Goal: Task Accomplishment & Management: Use online tool/utility

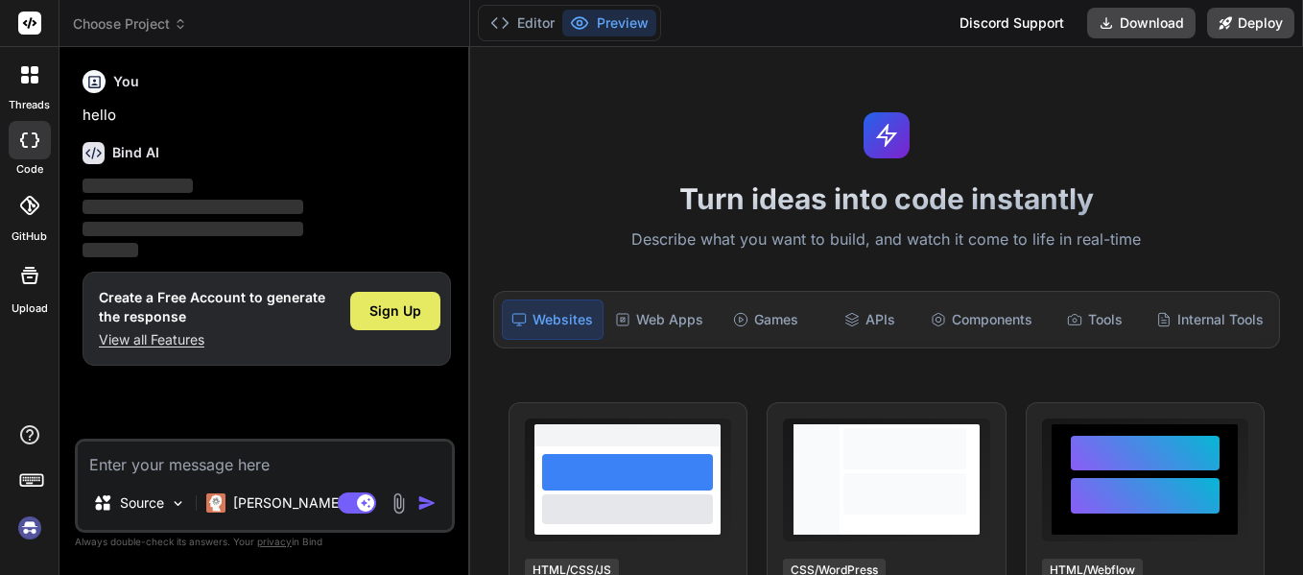
click at [392, 312] on span "Sign Up" at bounding box center [395, 310] width 52 height 19
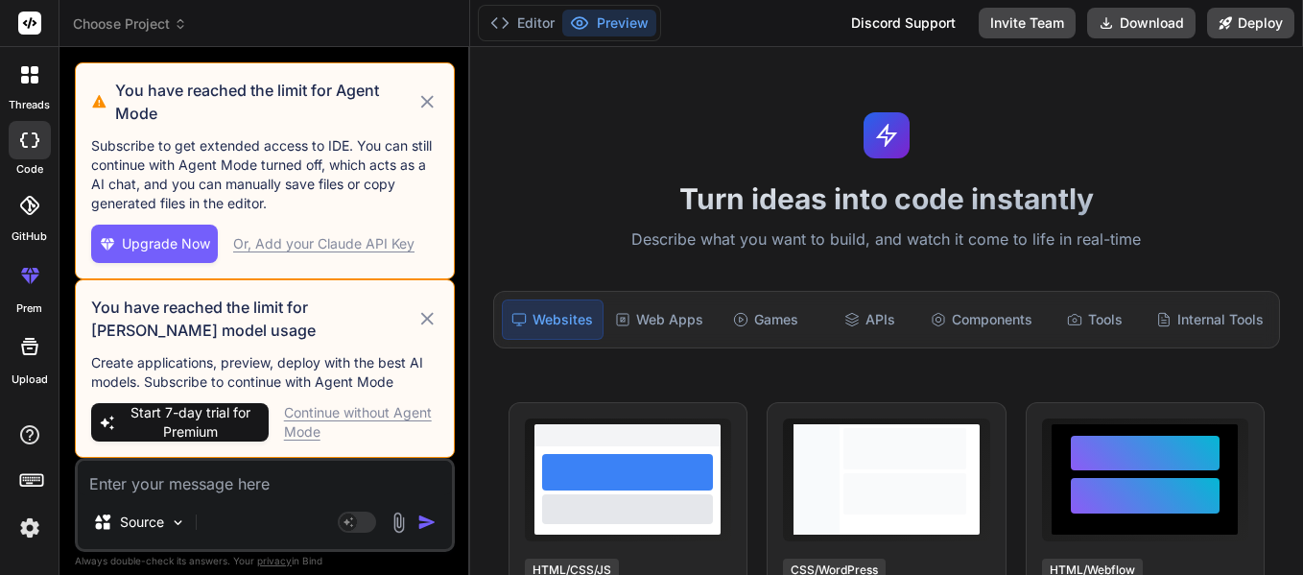
click at [391, 415] on div "Continue without Agent Mode" at bounding box center [361, 422] width 154 height 38
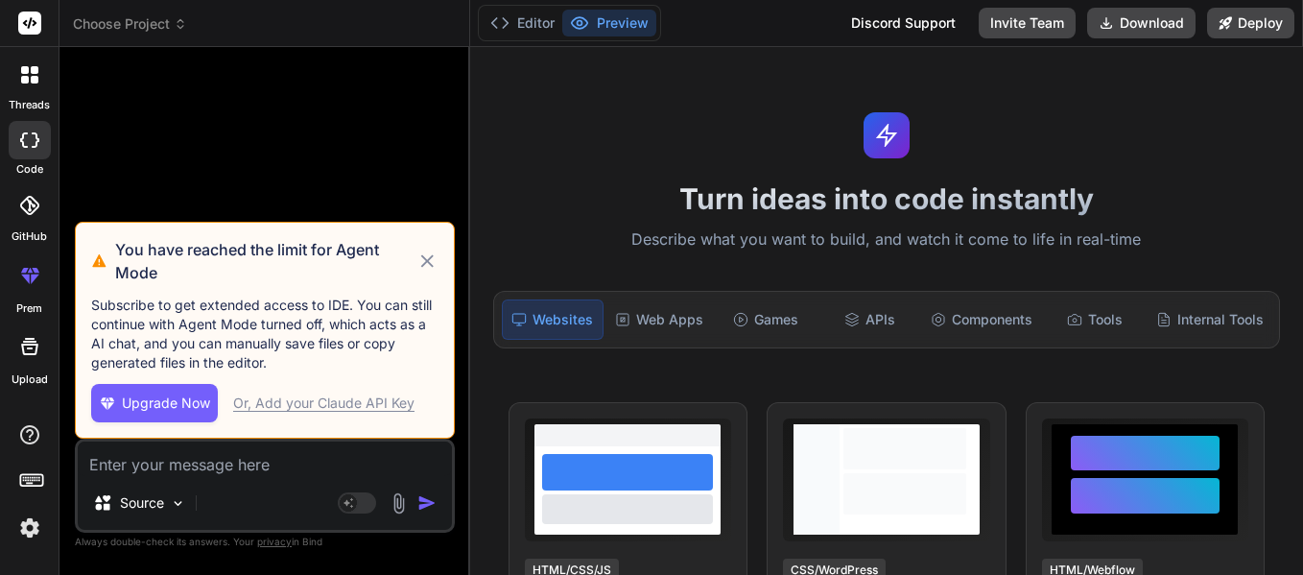
click at [425, 263] on icon at bounding box center [427, 260] width 12 height 12
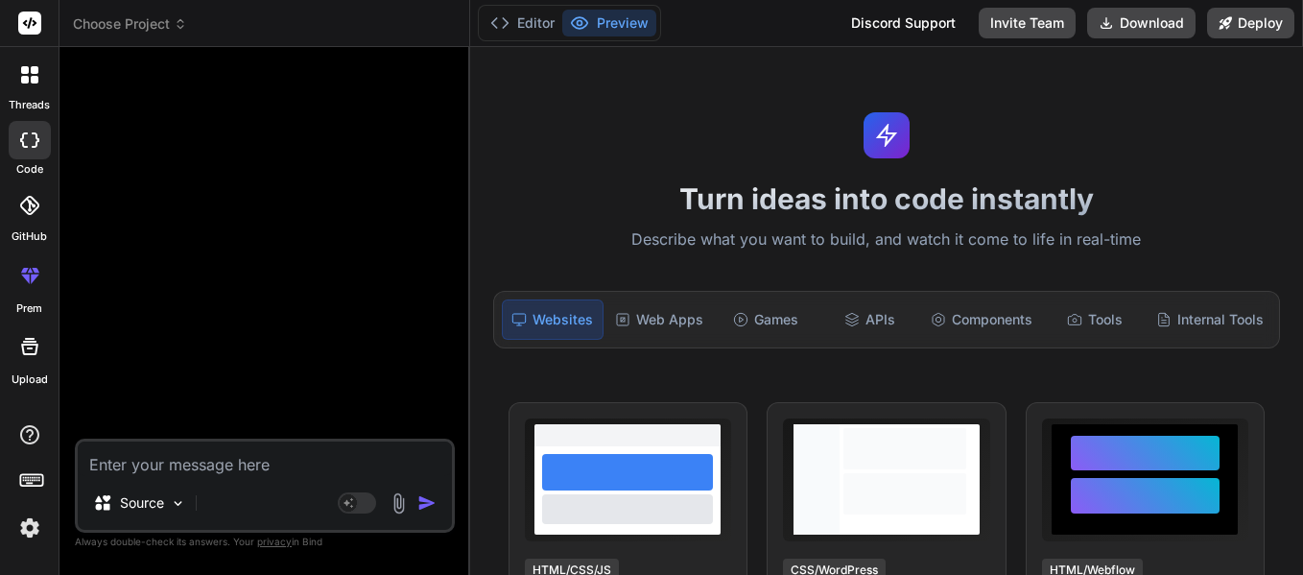
click at [35, 71] on icon at bounding box center [35, 70] width 8 height 8
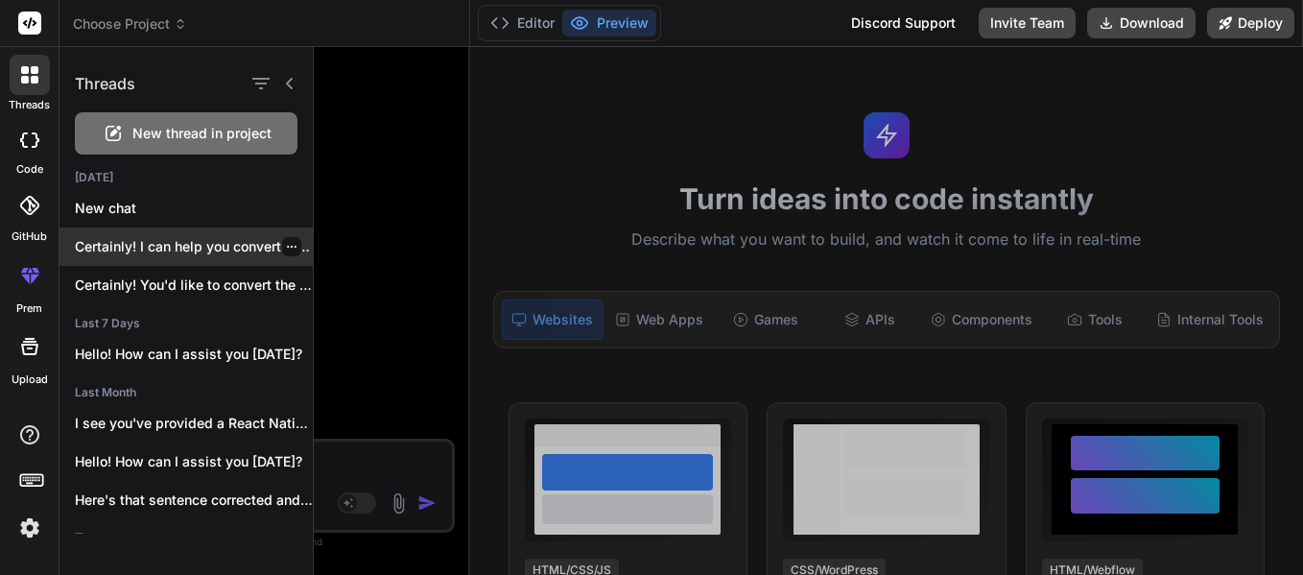
click at [205, 253] on p "Certainly! I can help you convert this..." at bounding box center [194, 246] width 238 height 19
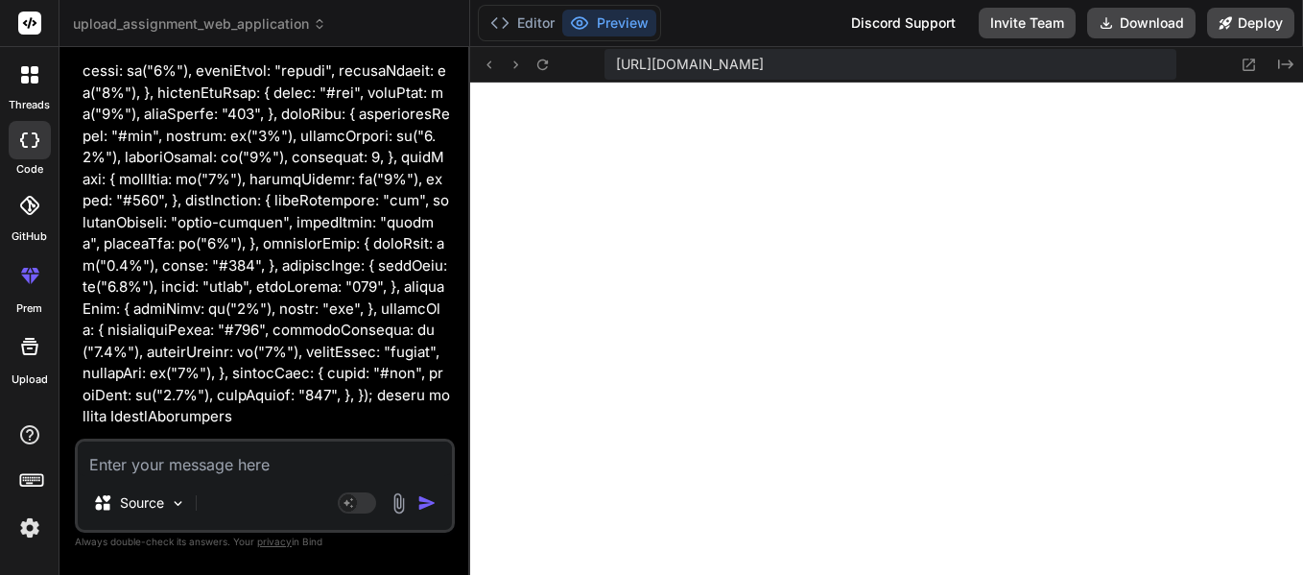
scroll to position [1440, 0]
click at [526, 20] on button "Editor" at bounding box center [522, 23] width 80 height 27
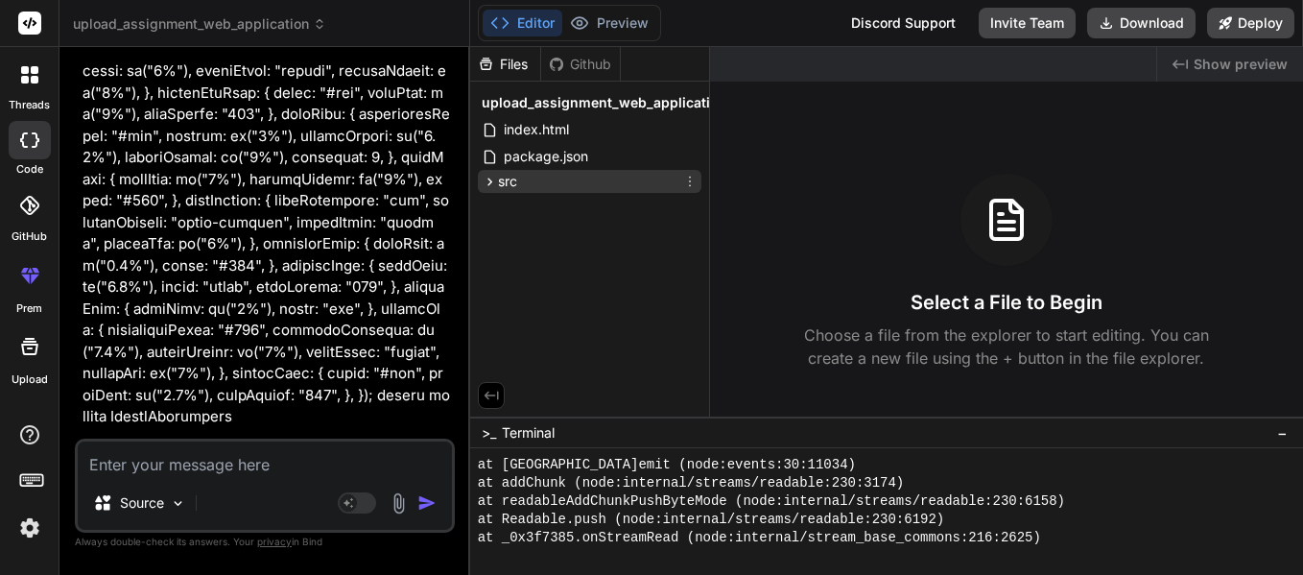
click at [612, 189] on div "src" at bounding box center [589, 181] width 223 height 23
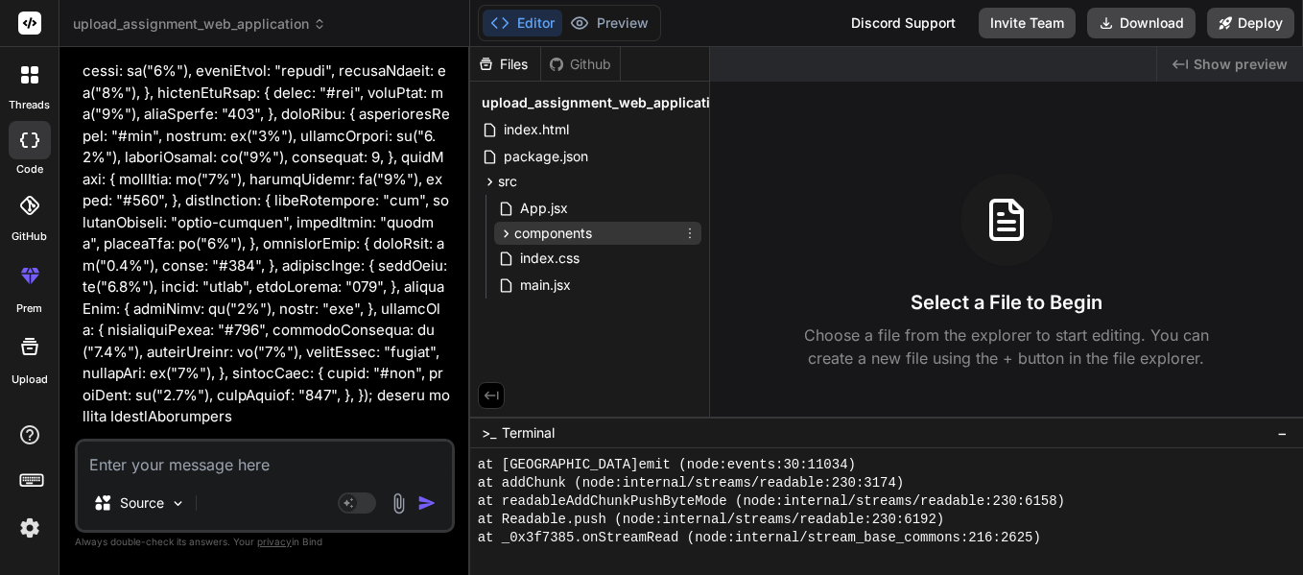
click at [611, 231] on div "components" at bounding box center [597, 233] width 207 height 23
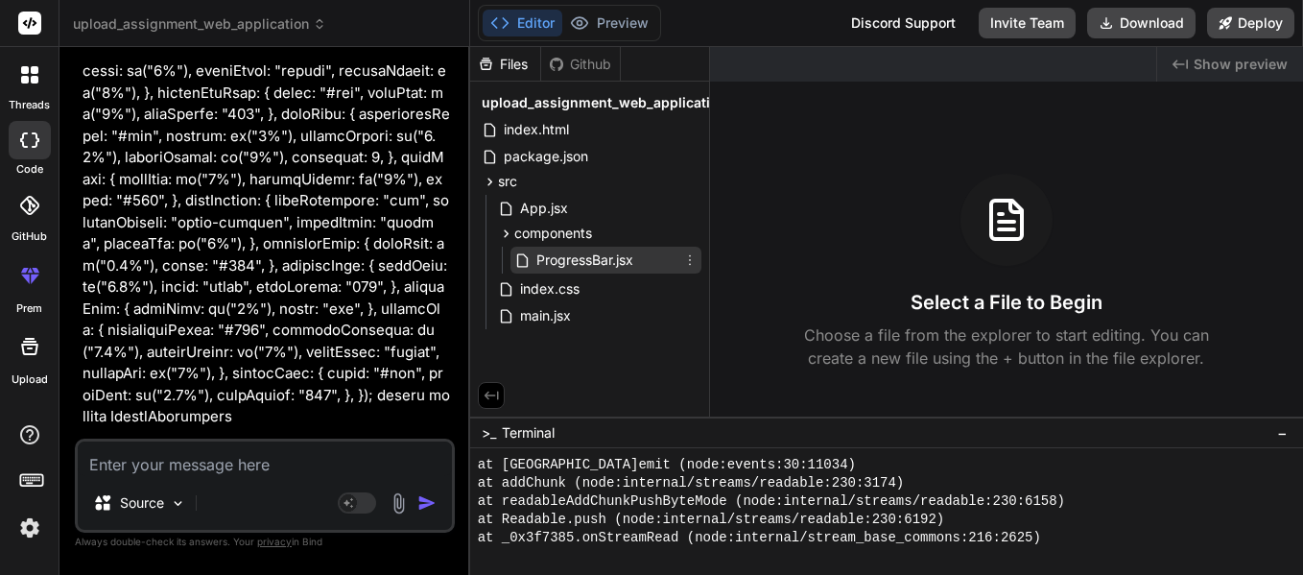
click at [616, 257] on span "ProgressBar.jsx" at bounding box center [584, 259] width 101 height 23
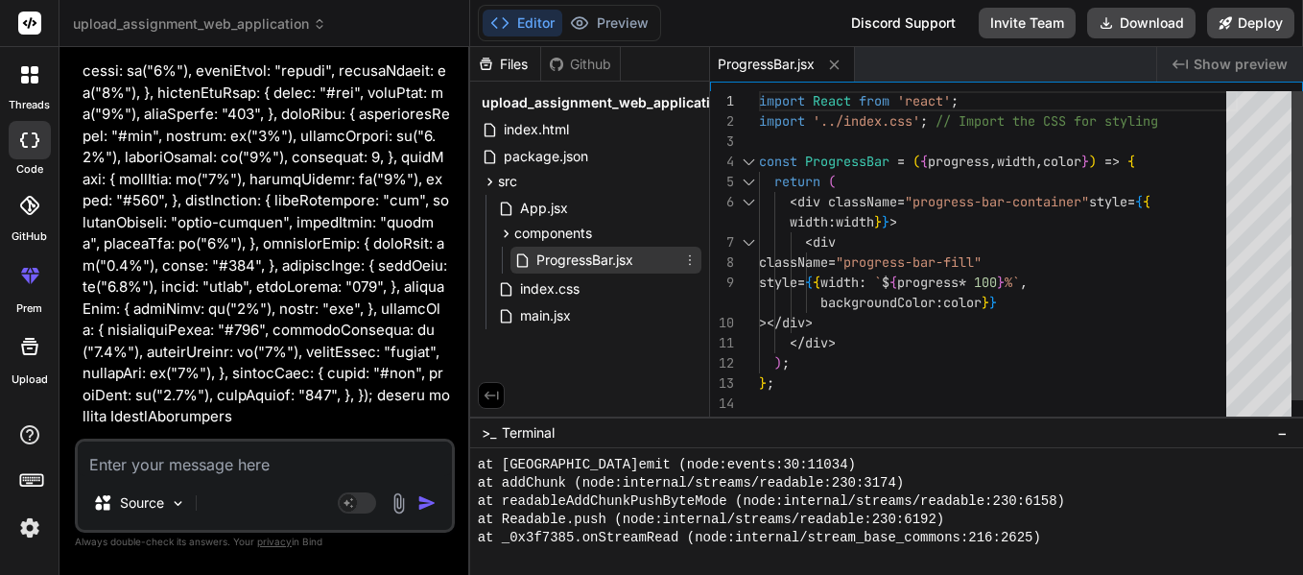
type textarea "x"
click at [320, 467] on textarea at bounding box center [265, 458] width 374 height 35
type textarea "i"
type textarea "x"
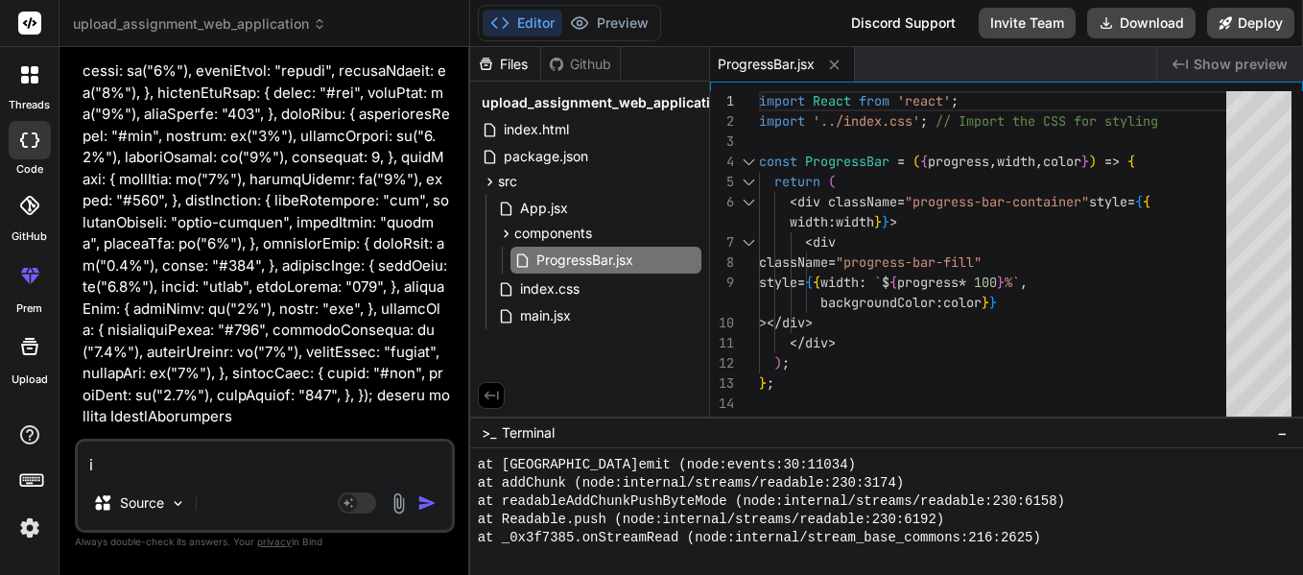
type textarea "in"
type textarea "x"
type textarea "in"
type textarea "x"
type textarea "in r"
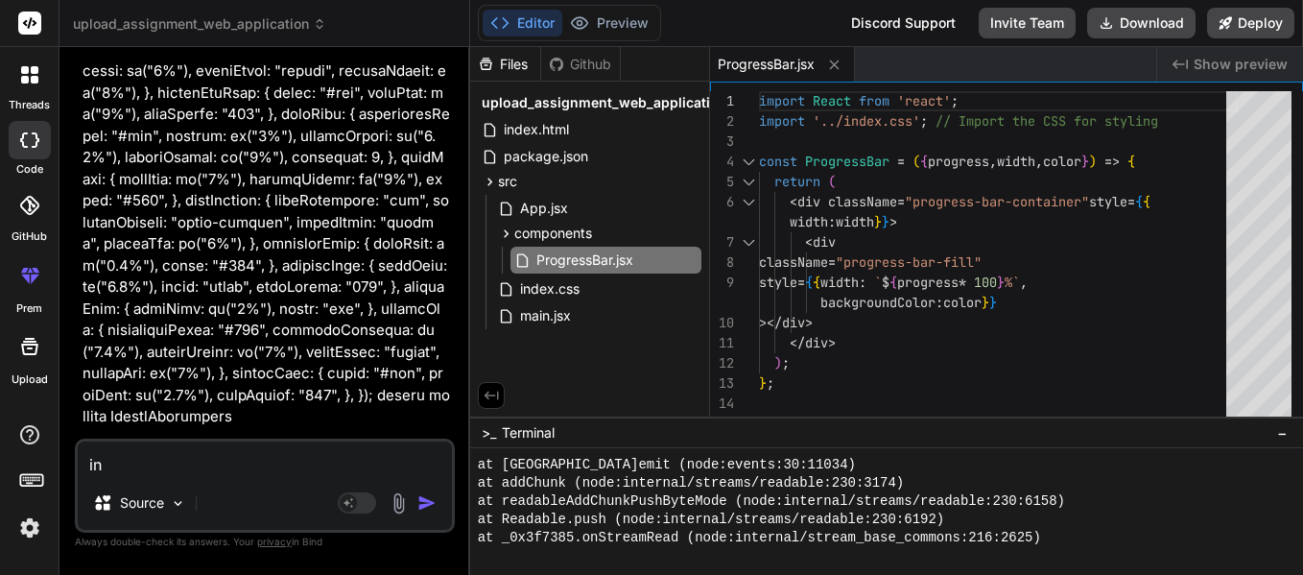
type textarea "x"
type textarea "in re"
type textarea "x"
type textarea "in rea"
type textarea "x"
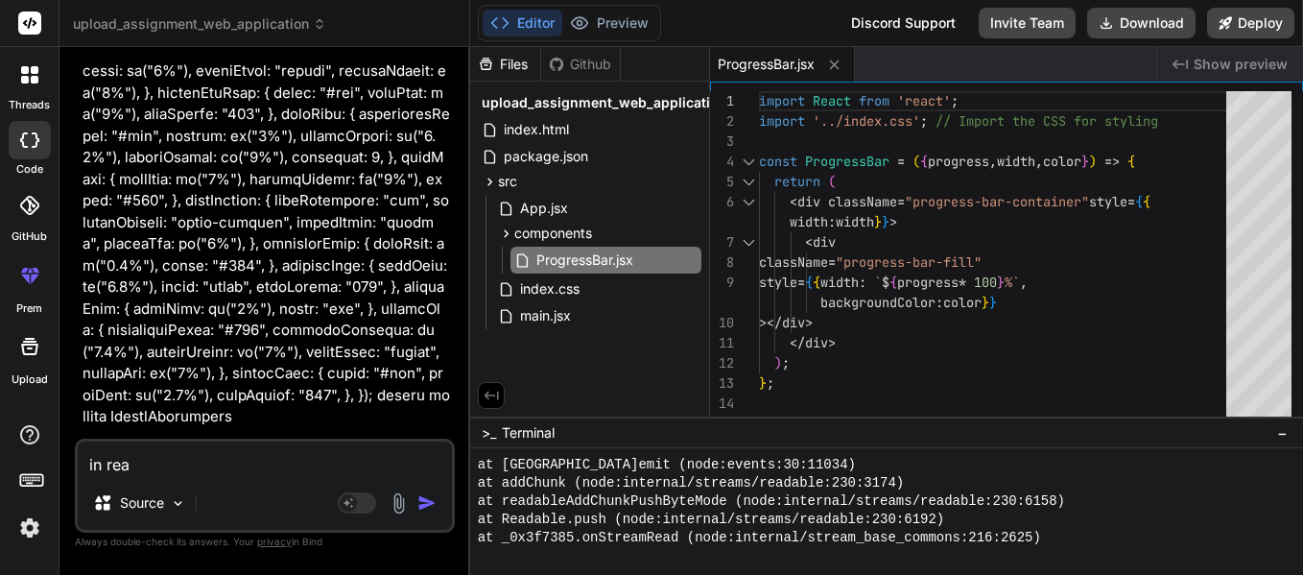
type textarea "in reac"
type textarea "x"
type textarea "in react"
type textarea "x"
type textarea "in react"
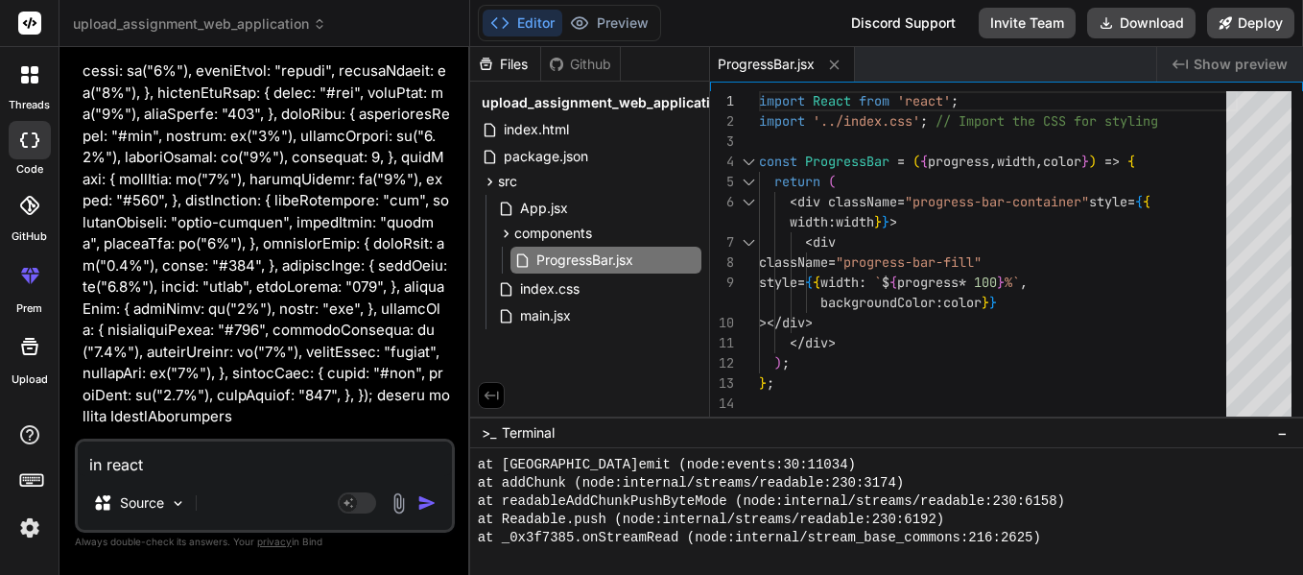
type textarea "x"
type textarea "in react n"
type textarea "x"
type textarea "in react na"
type textarea "x"
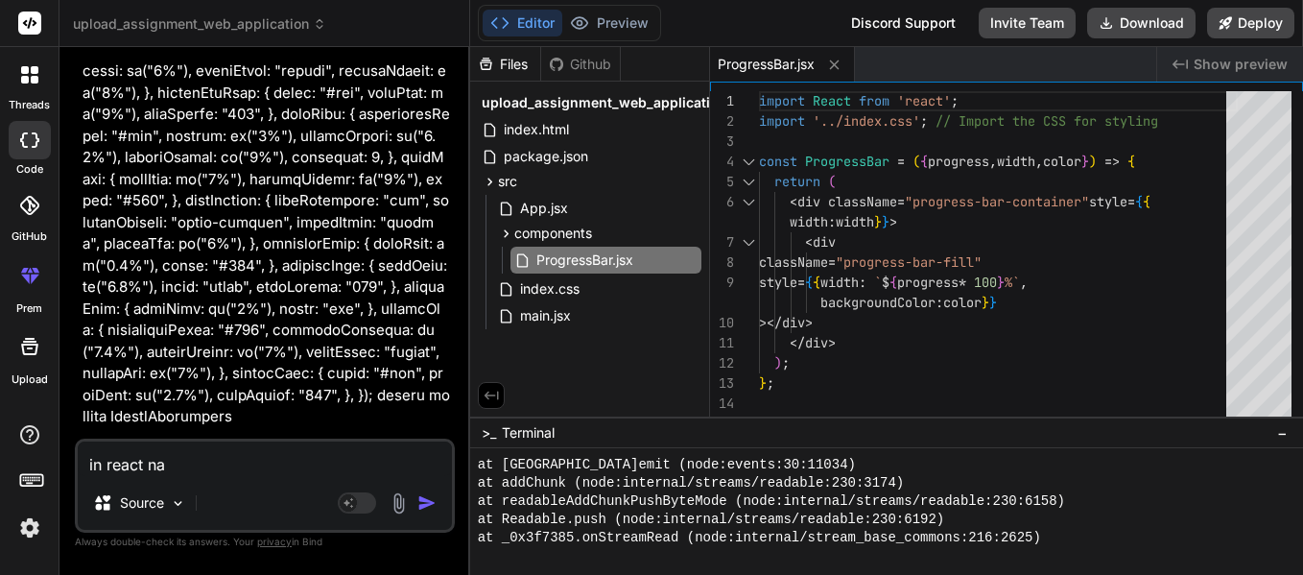
type textarea "in react nat"
type textarea "x"
type textarea "in react nati"
type textarea "x"
type textarea "in react nativ"
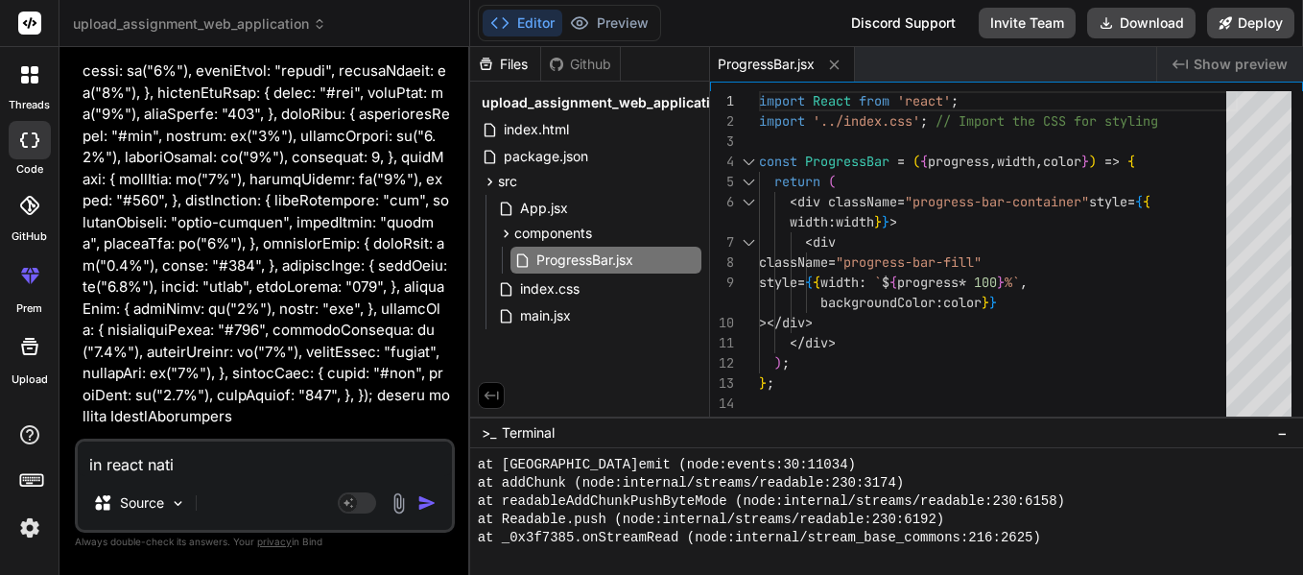
type textarea "x"
type textarea "in react native"
type textarea "x"
type textarea "in react native"
type textarea "x"
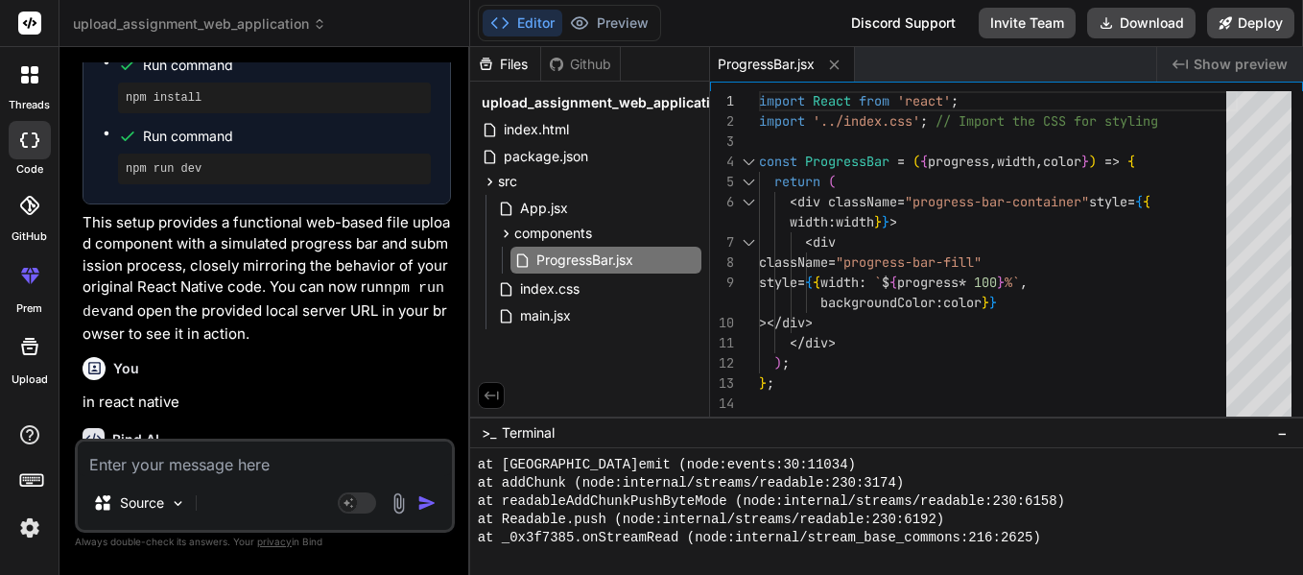
scroll to position [2943, 0]
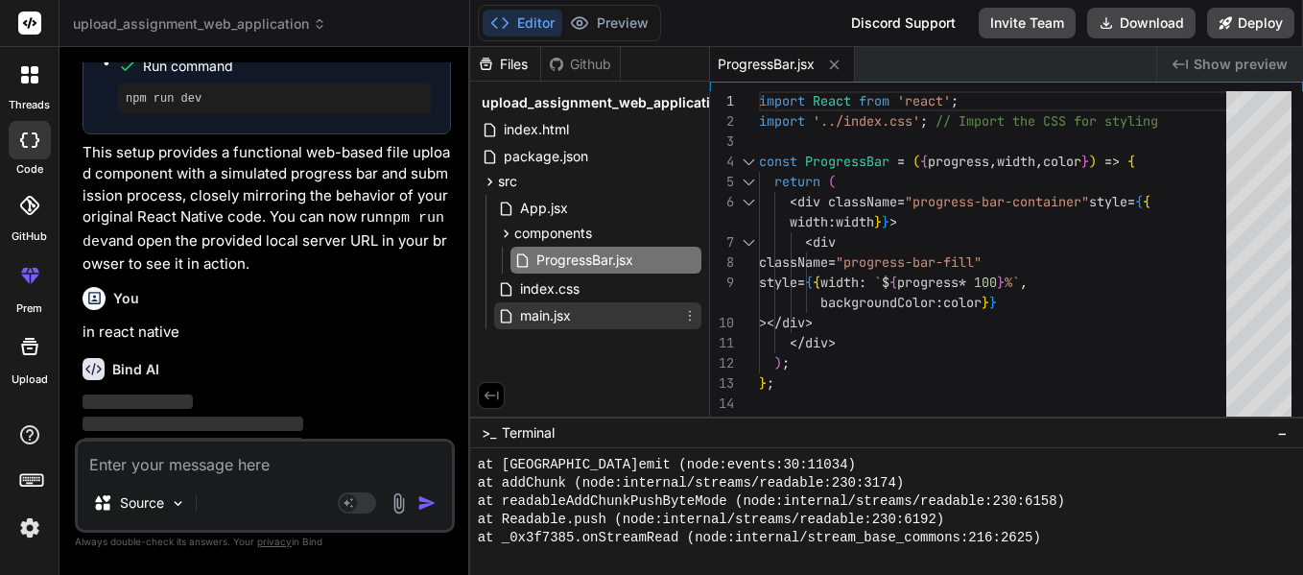
click at [634, 303] on div "main.jsx" at bounding box center [597, 315] width 207 height 27
type textarea ");"
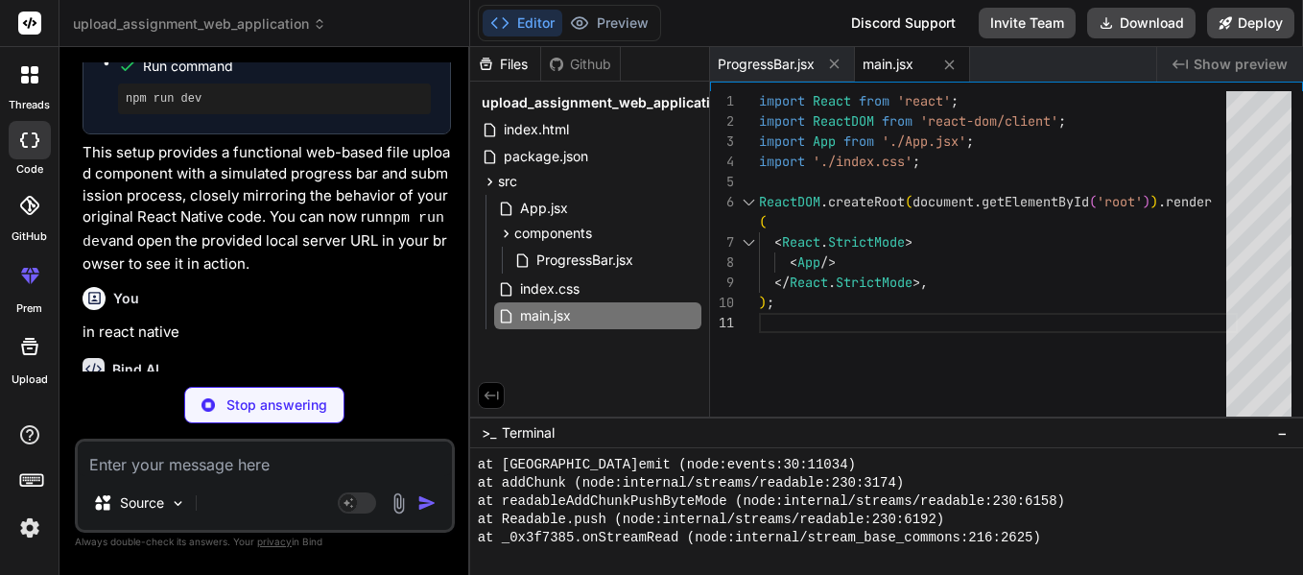
type textarea "x"
type textarea "fontWeight: "600", }, }); export default UploadAssignment"
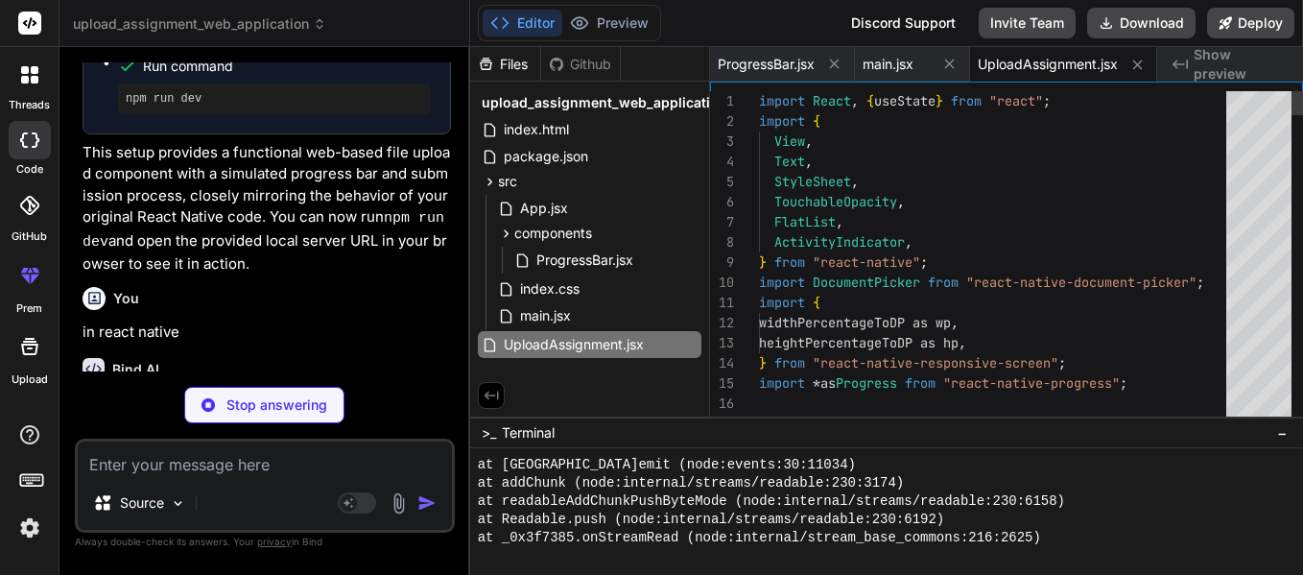
type textarea "x"
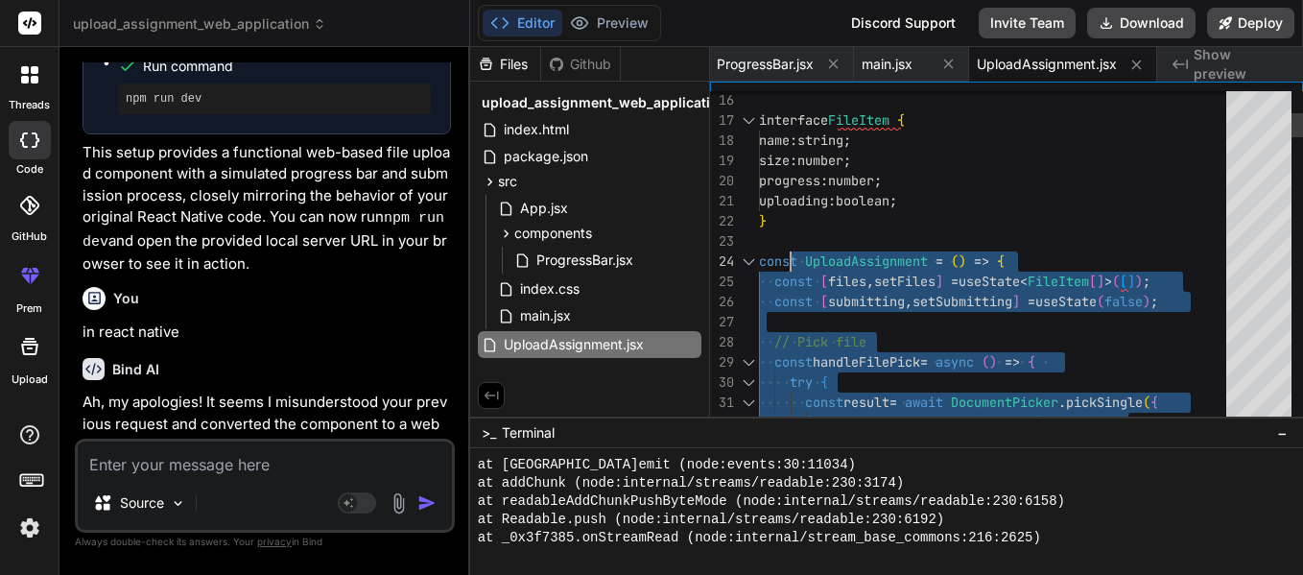
scroll to position [81, 0]
drag, startPoint x: 820, startPoint y: 287, endPoint x: 767, endPoint y: 279, distance: 53.3
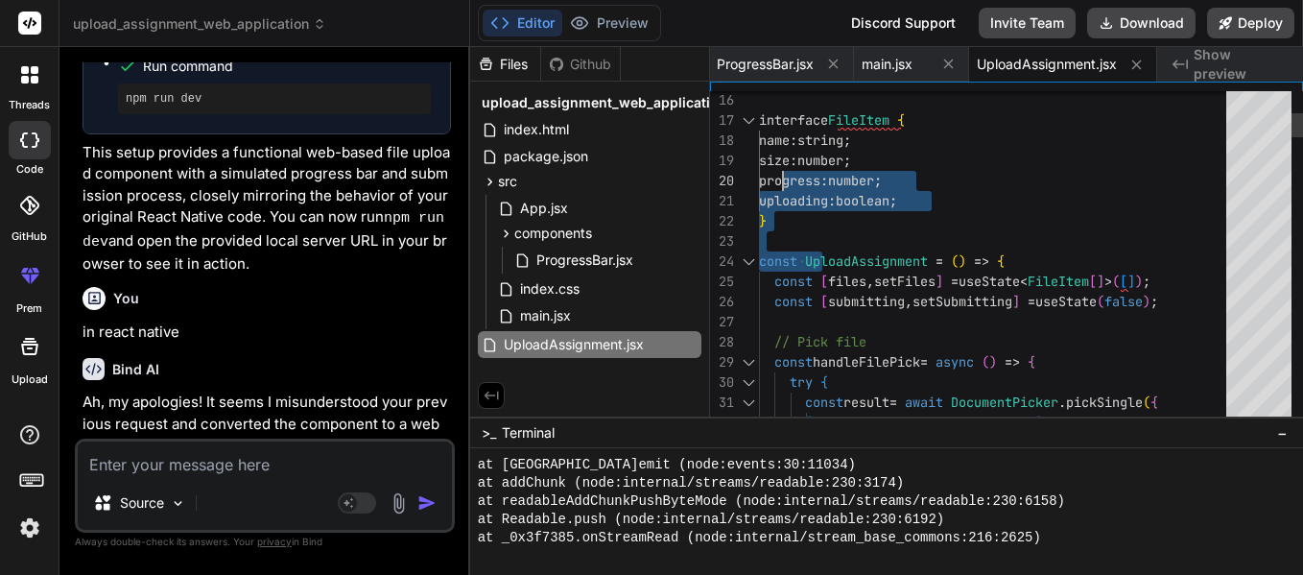
scroll to position [141, 0]
drag, startPoint x: 797, startPoint y: 202, endPoint x: 763, endPoint y: 121, distance: 88.5
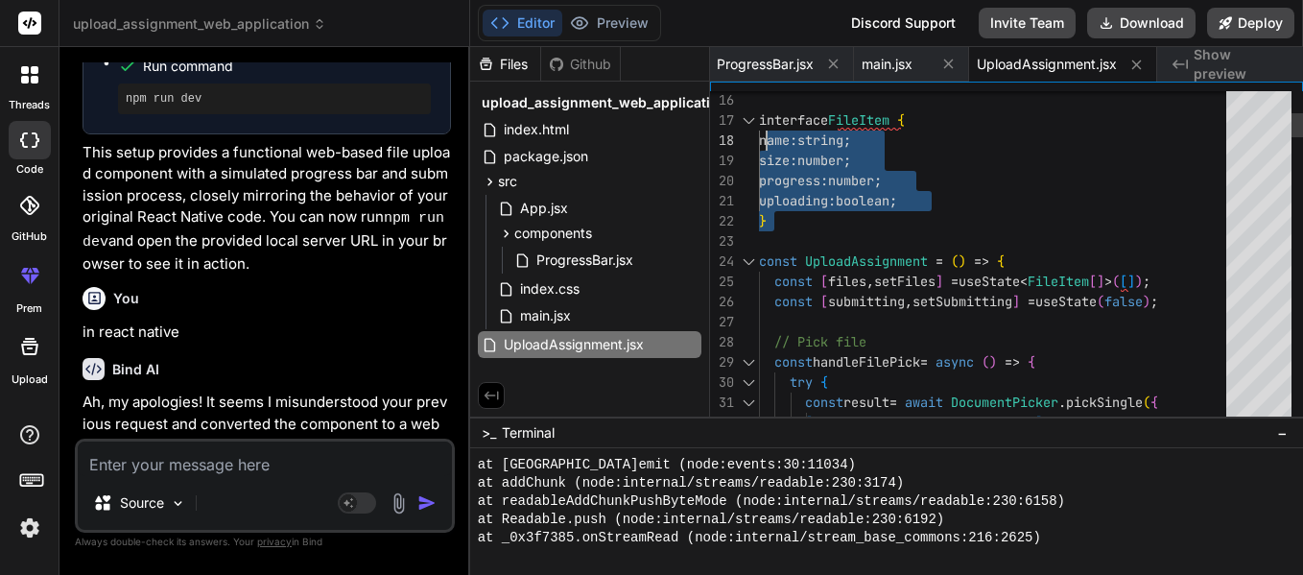
scroll to position [121, 0]
drag, startPoint x: 788, startPoint y: 218, endPoint x: 758, endPoint y: 115, distance: 107.1
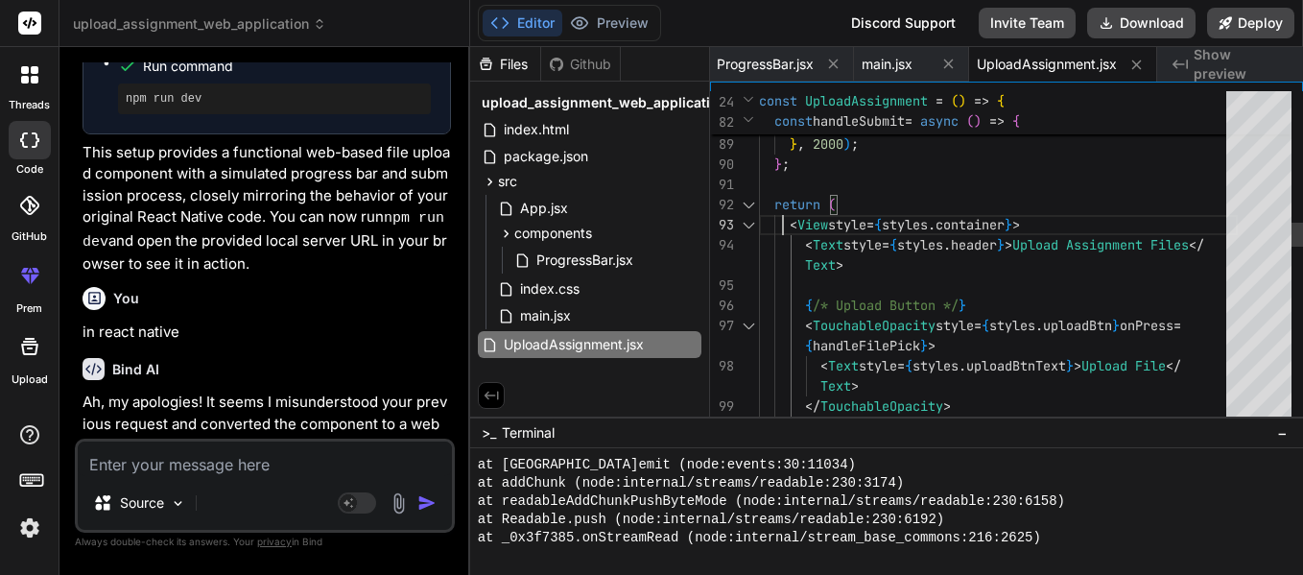
scroll to position [101, 0]
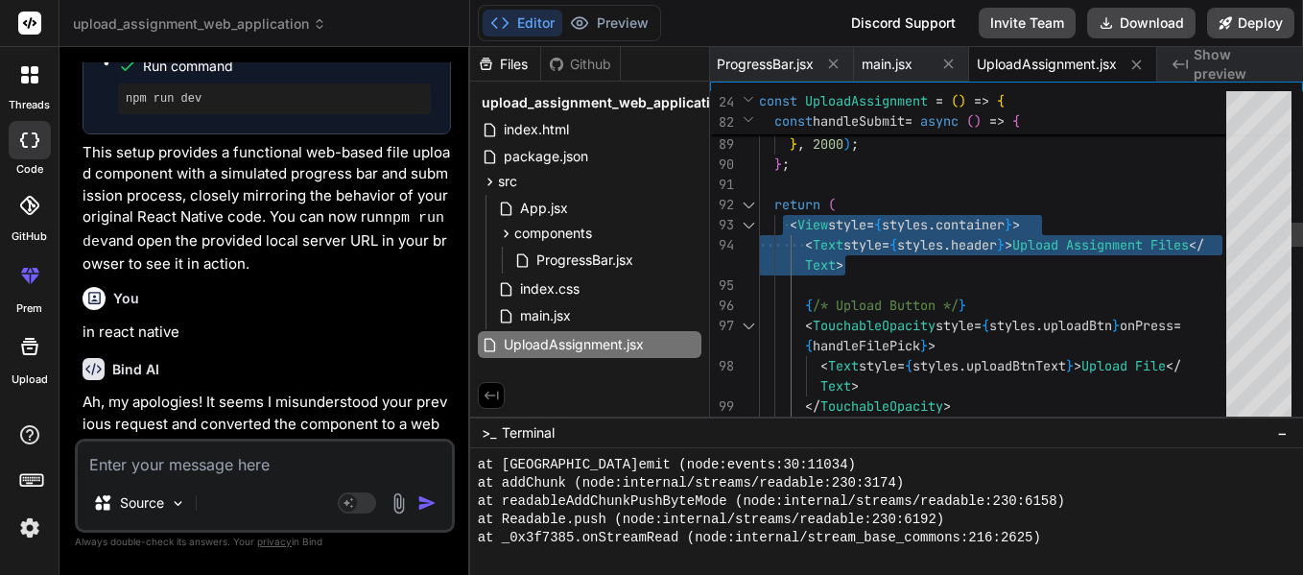
drag, startPoint x: 784, startPoint y: 224, endPoint x: 857, endPoint y: 265, distance: 83.3
click at [857, 265] on div "setTimeout ( ( ) => { setSubmitting ( false ) ; alert ( "Assignment Submitted!"…" at bounding box center [998, 577] width 479 height 4552
click at [936, 324] on div "setTimeout ( ( ) => { setSubmitting ( false ) ; alert ( "Assignment Submitted!"…" at bounding box center [998, 577] width 479 height 4552
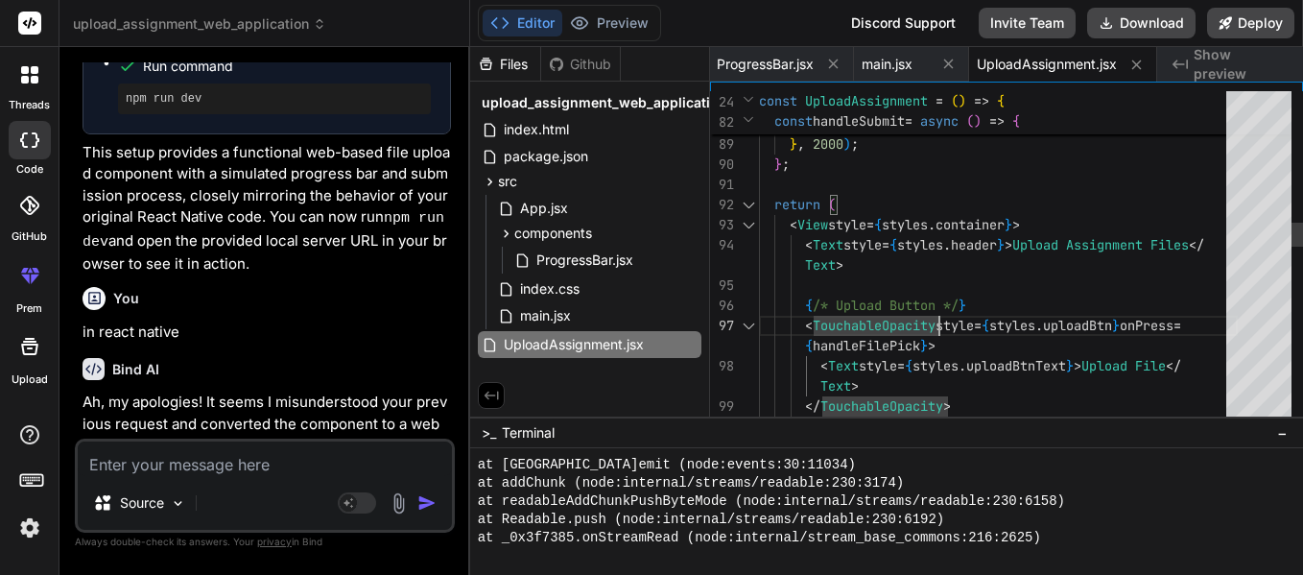
scroll to position [161, 0]
click at [847, 279] on div "setTimeout ( ( ) => { setSubmitting ( false ) ; alert ( "Assignment Submitted!"…" at bounding box center [998, 577] width 479 height 4552
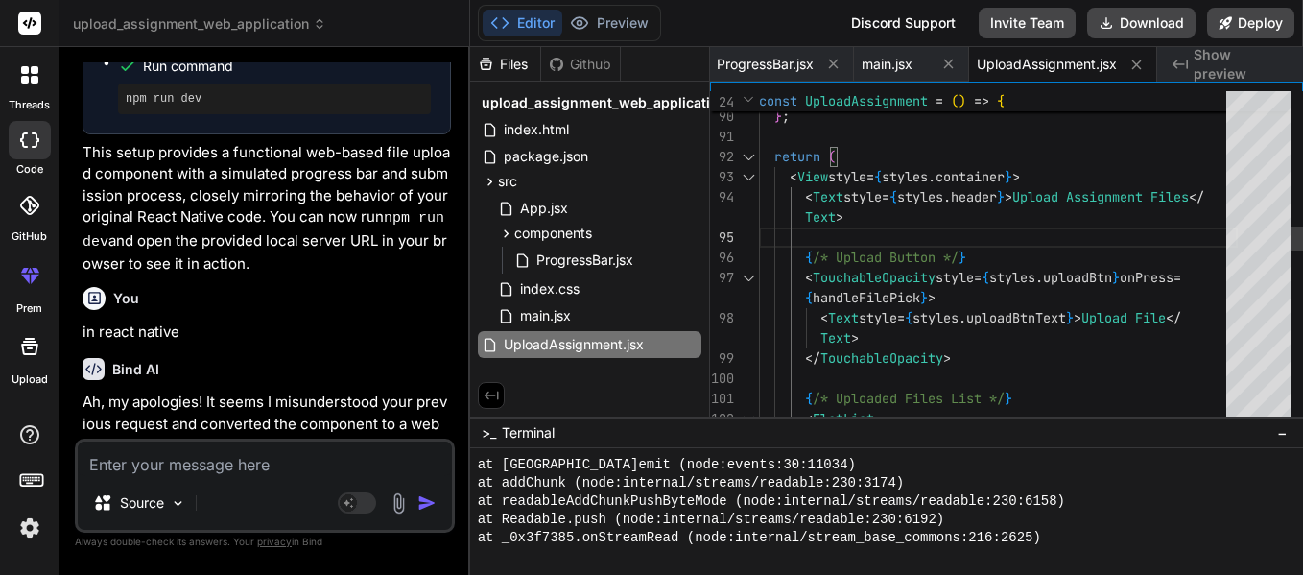
scroll to position [0, 0]
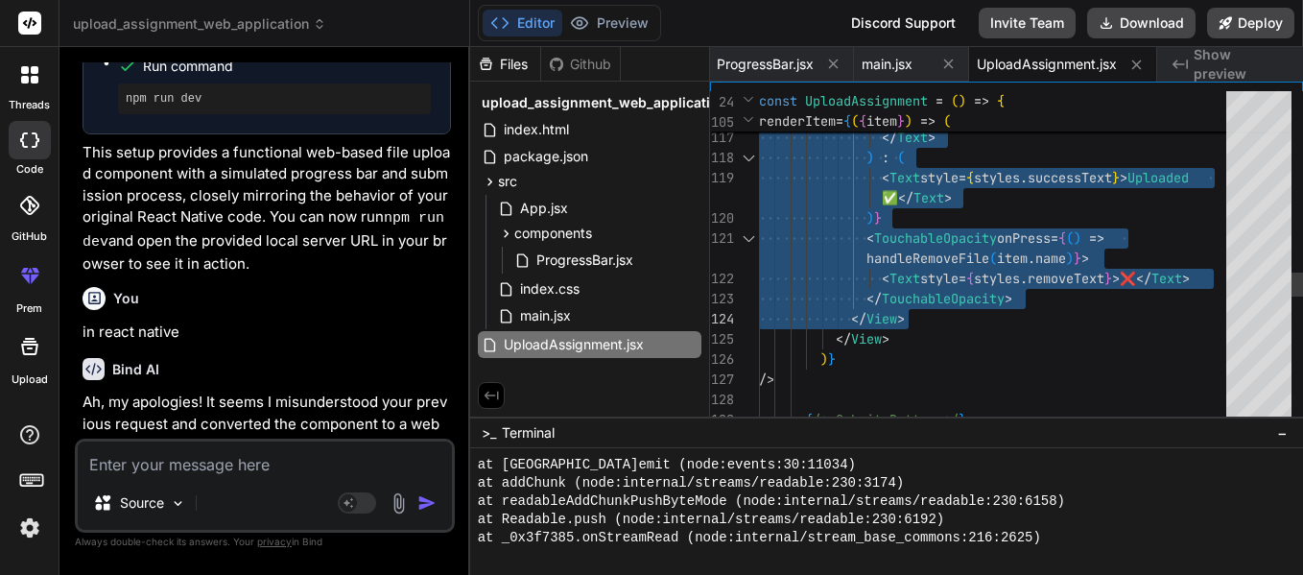
drag, startPoint x: 805, startPoint y: 273, endPoint x: 976, endPoint y: 306, distance: 174.8
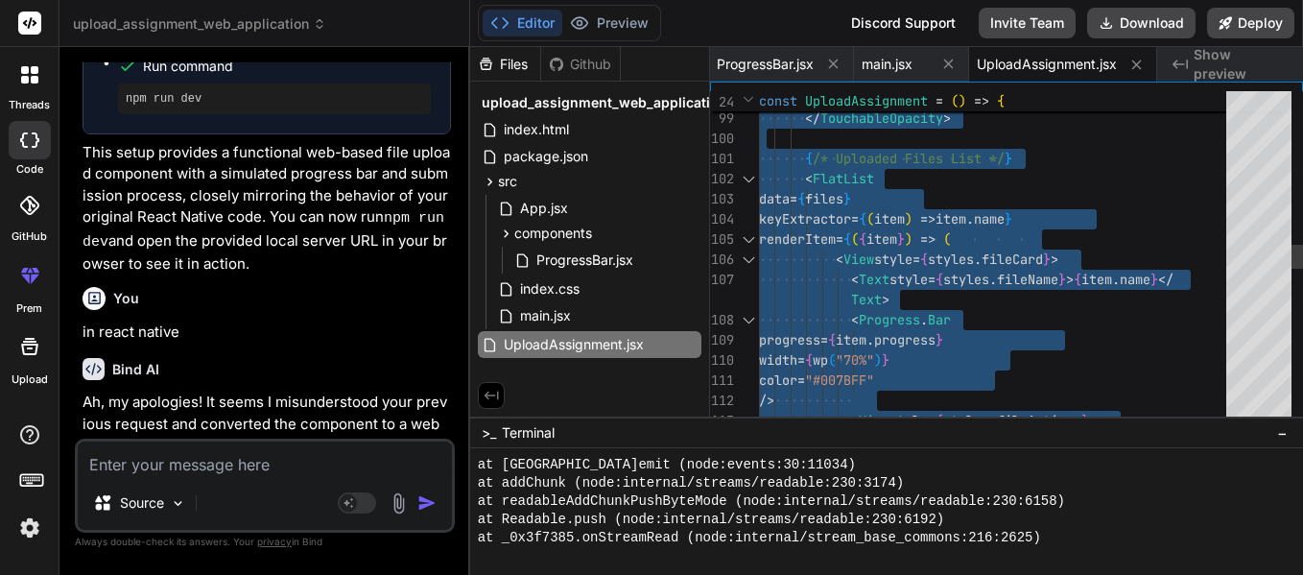
click at [966, 309] on div "< View style = { styles . fileActions } > color = "#007BFF" /> progress = { ite…" at bounding box center [998, 290] width 479 height 4552
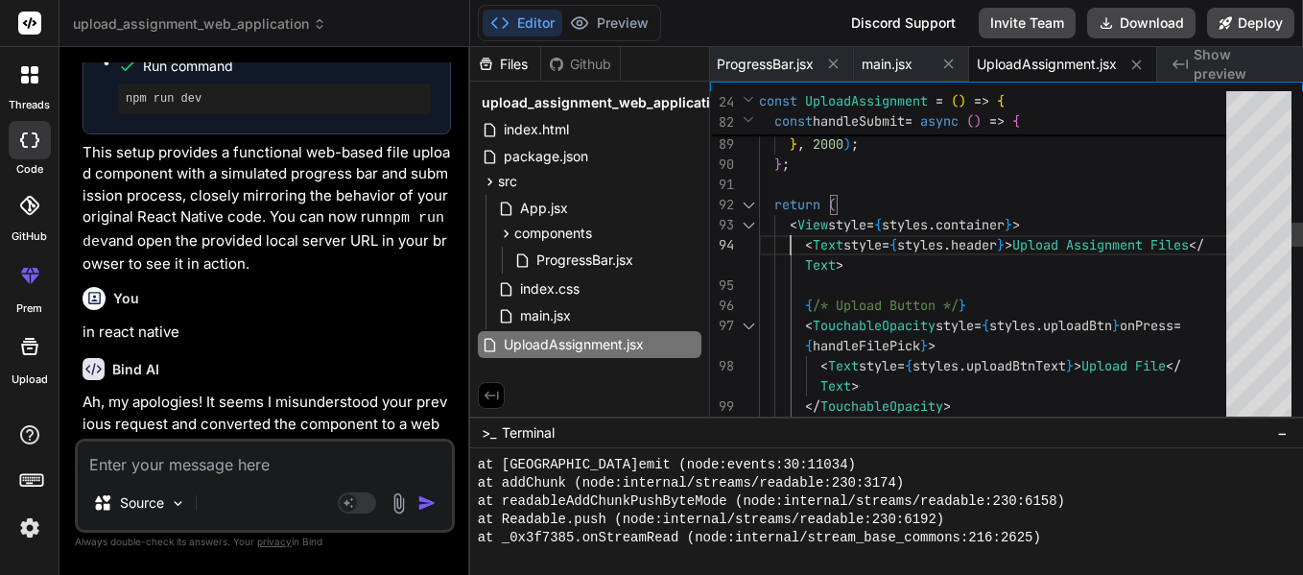
scroll to position [121, 0]
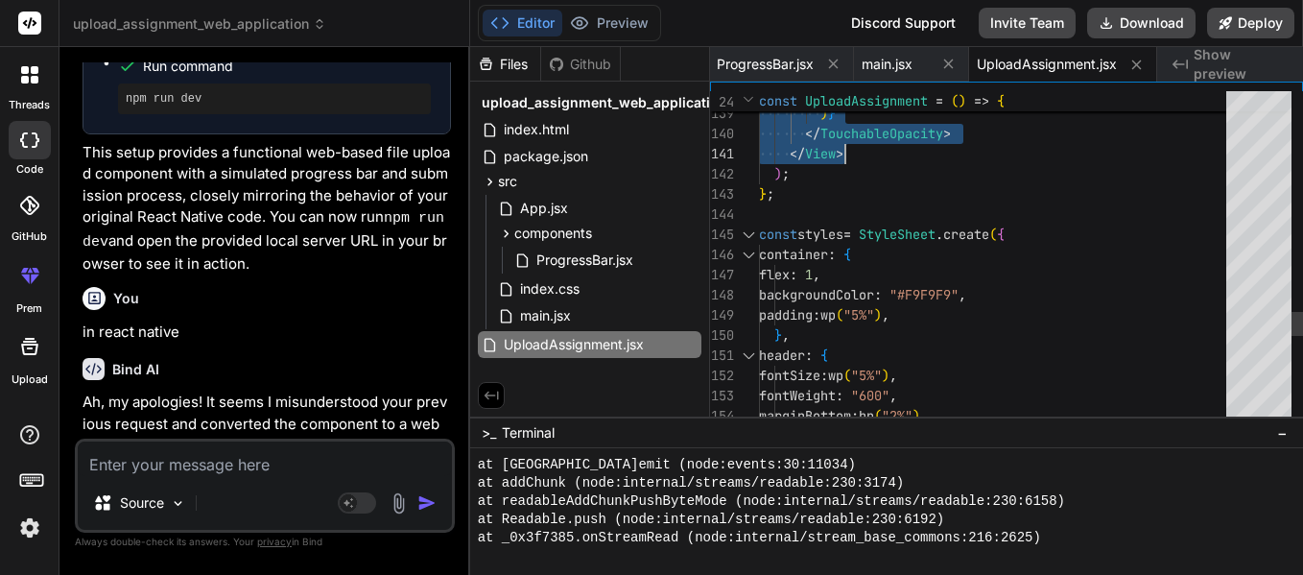
drag, startPoint x: 788, startPoint y: 225, endPoint x: 876, endPoint y: 147, distance: 117.5
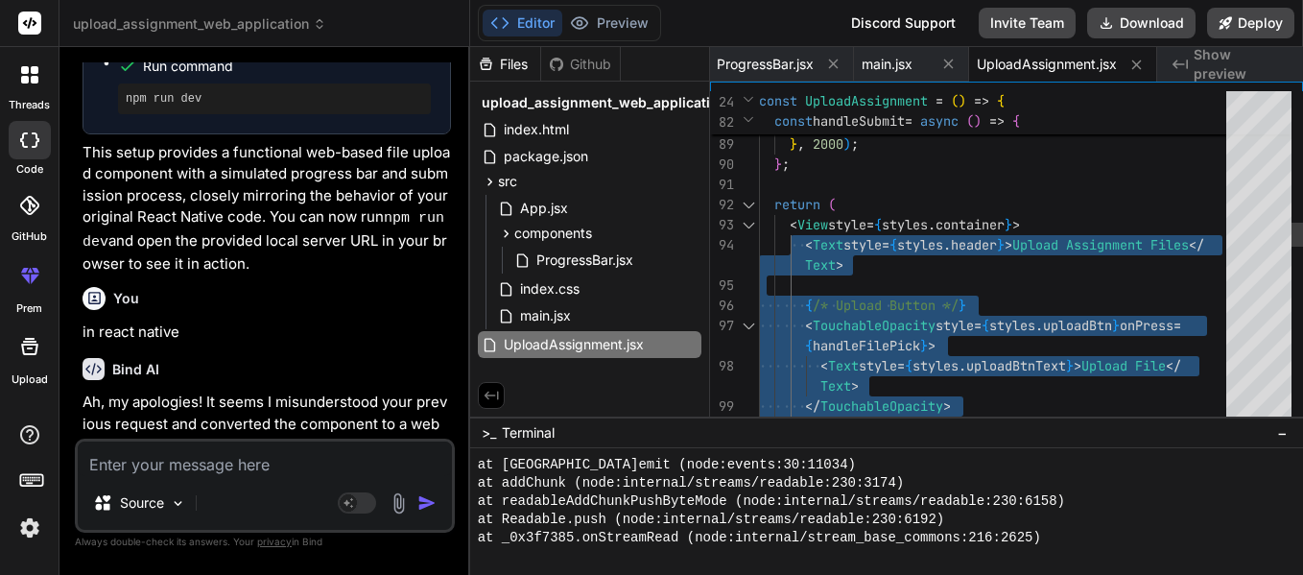
drag, startPoint x: 872, startPoint y: 292, endPoint x: 805, endPoint y: 245, distance: 82.0
click at [872, 292] on div "setTimeout ( ( ) => { setSubmitting ( false ) ; alert ( "Assignment Submitted!"…" at bounding box center [998, 577] width 479 height 4552
click at [802, 225] on div "setTimeout ( ( ) => { setSubmitting ( false ) ; alert ( "Assignment Submitted!"…" at bounding box center [998, 577] width 479 height 4552
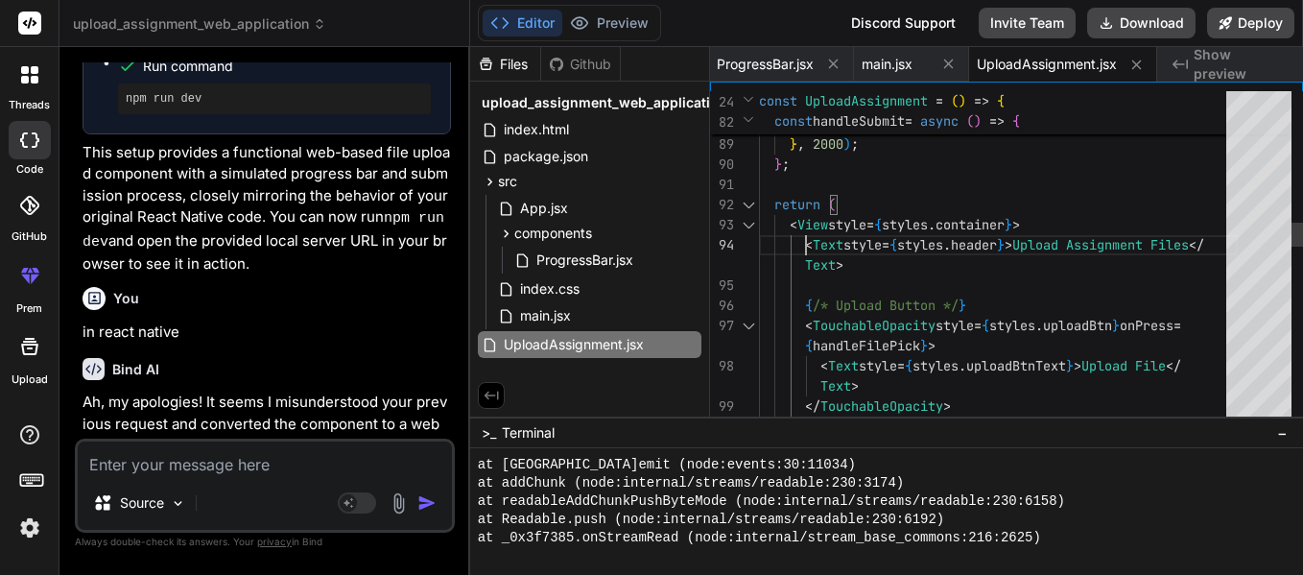
scroll to position [101, 0]
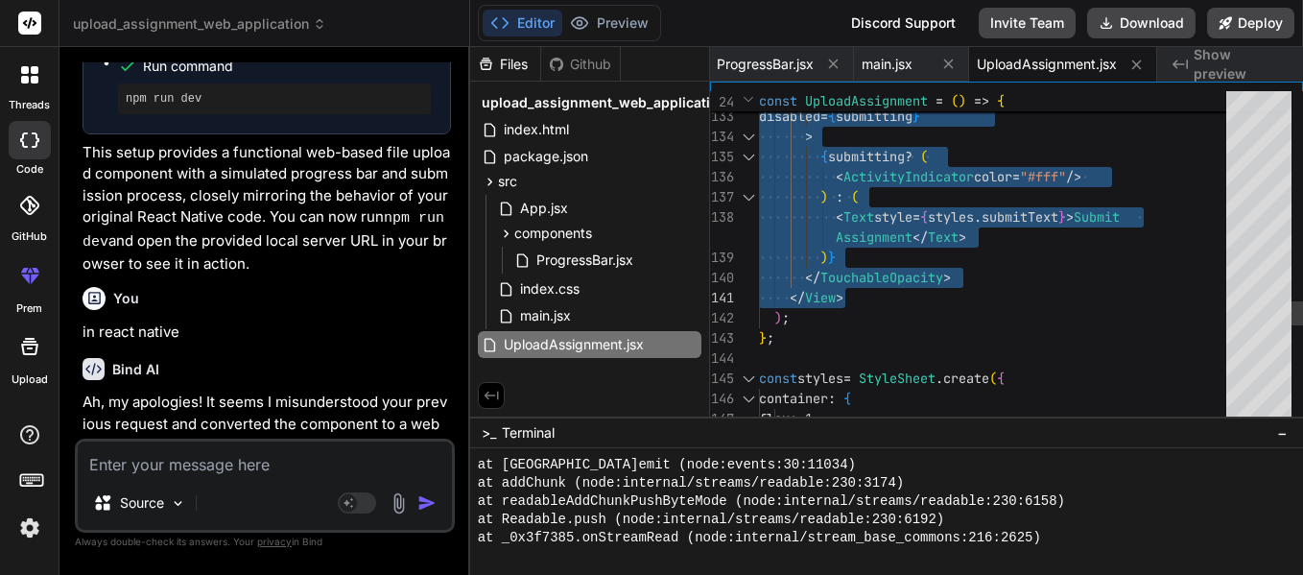
drag, startPoint x: 790, startPoint y: 223, endPoint x: 866, endPoint y: 295, distance: 104.5
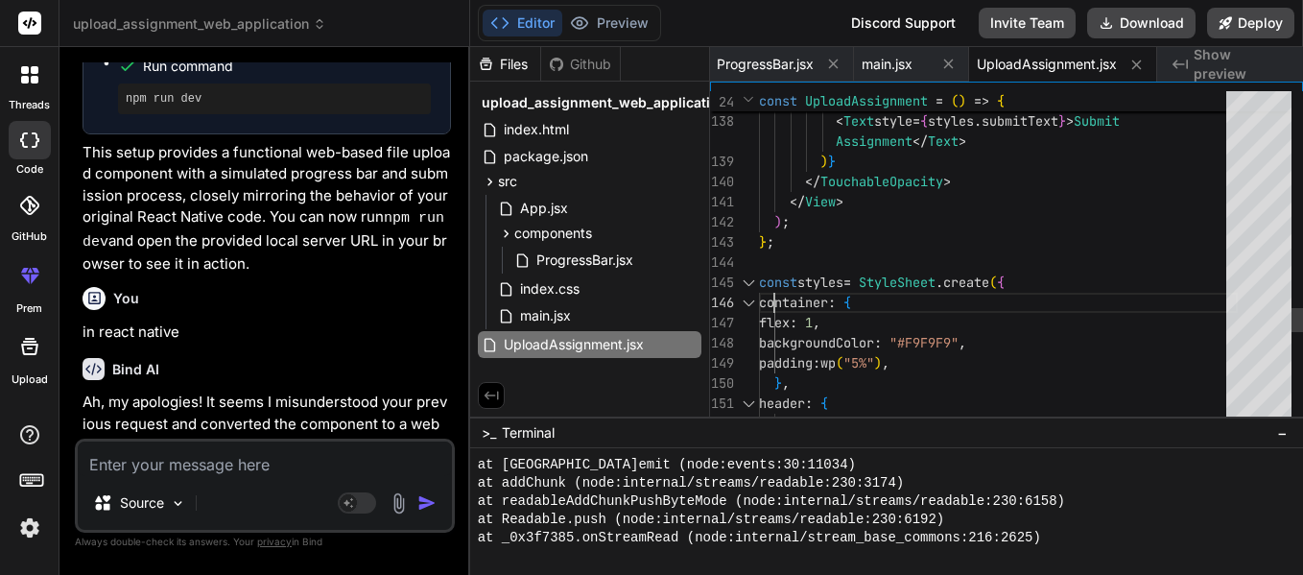
scroll to position [121, 0]
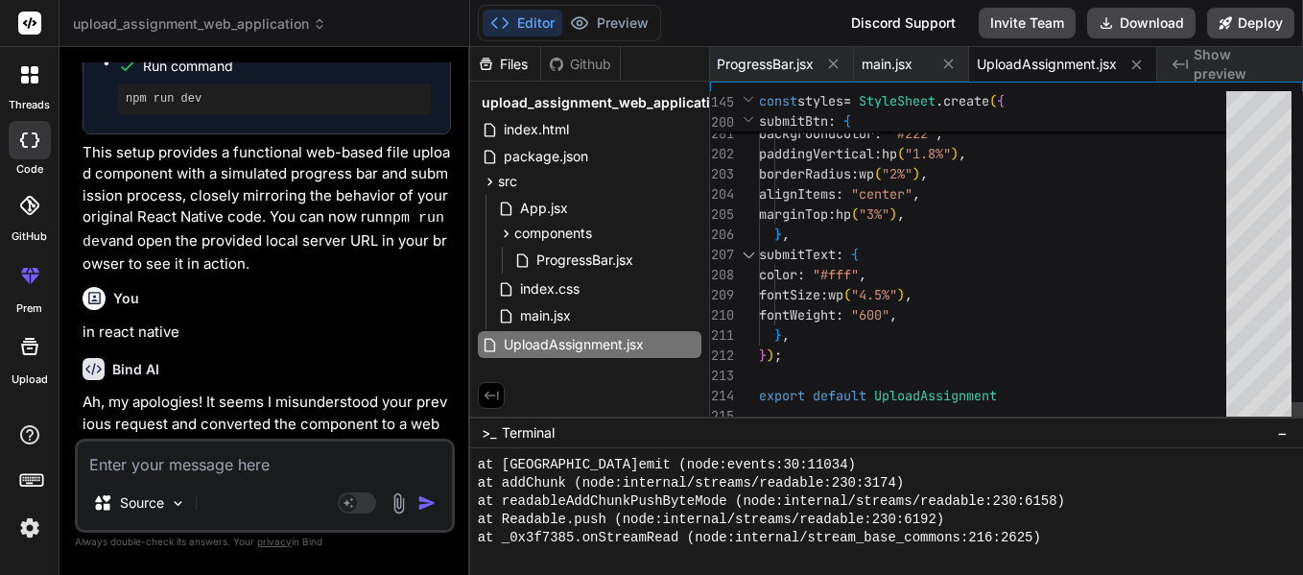
type textarea "</TouchableOpacity> </View> ); }; const styles = StyleSheet.create({ container:…"
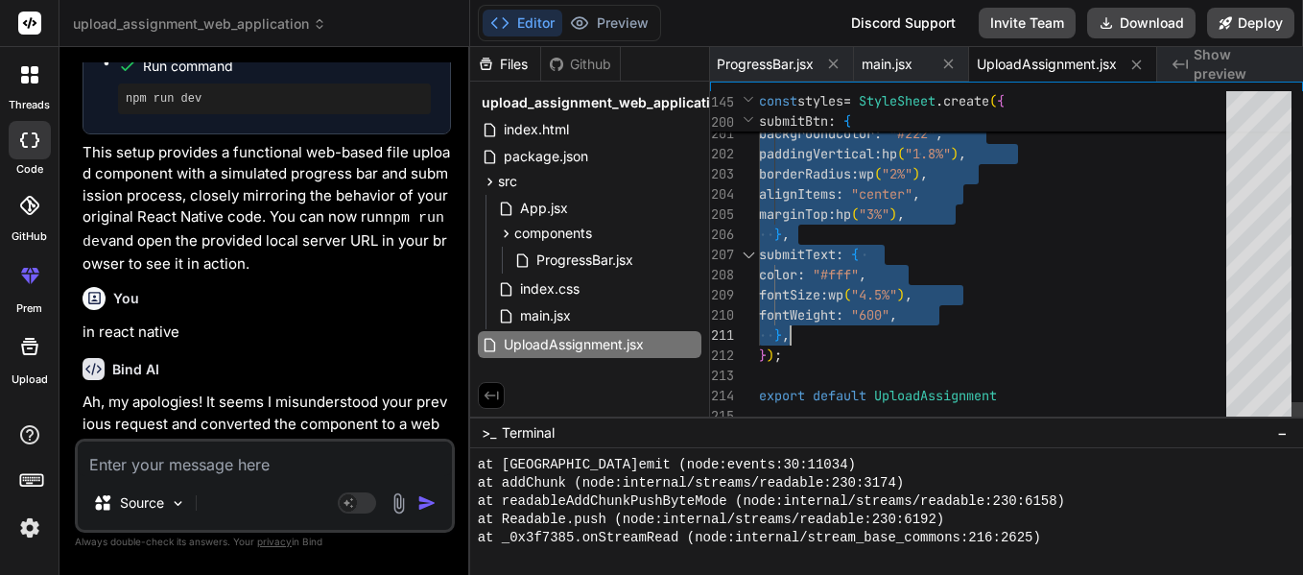
drag, startPoint x: 773, startPoint y: 301, endPoint x: 846, endPoint y: 334, distance: 79.9
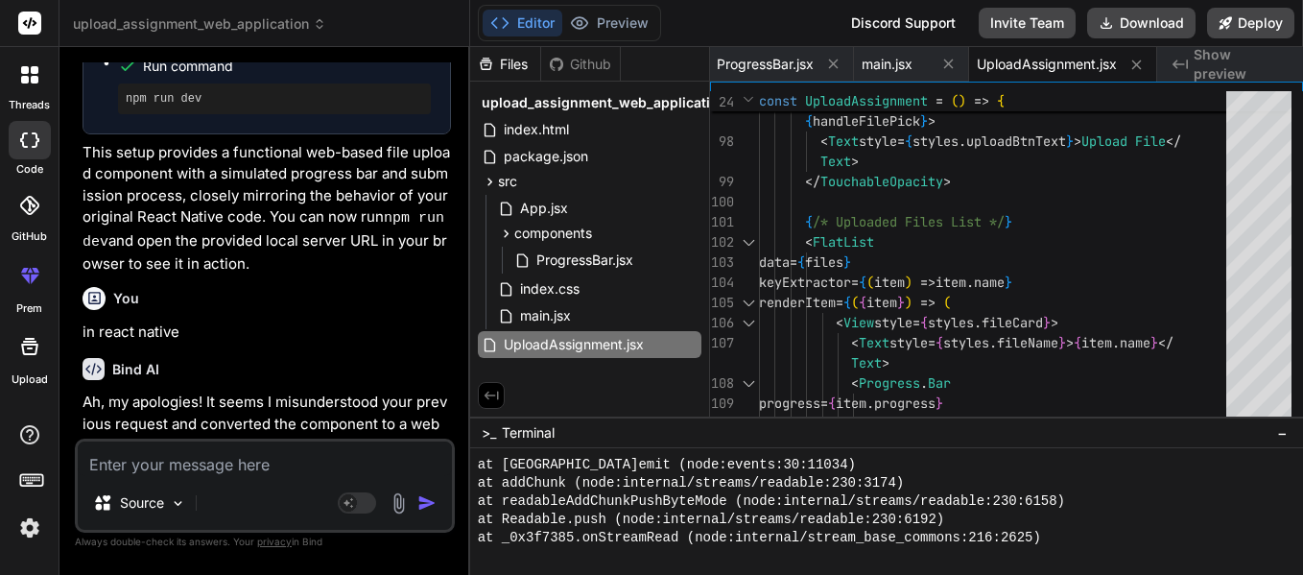
click at [283, 459] on textarea at bounding box center [265, 458] width 374 height 35
type textarea "d"
type textarea "x"
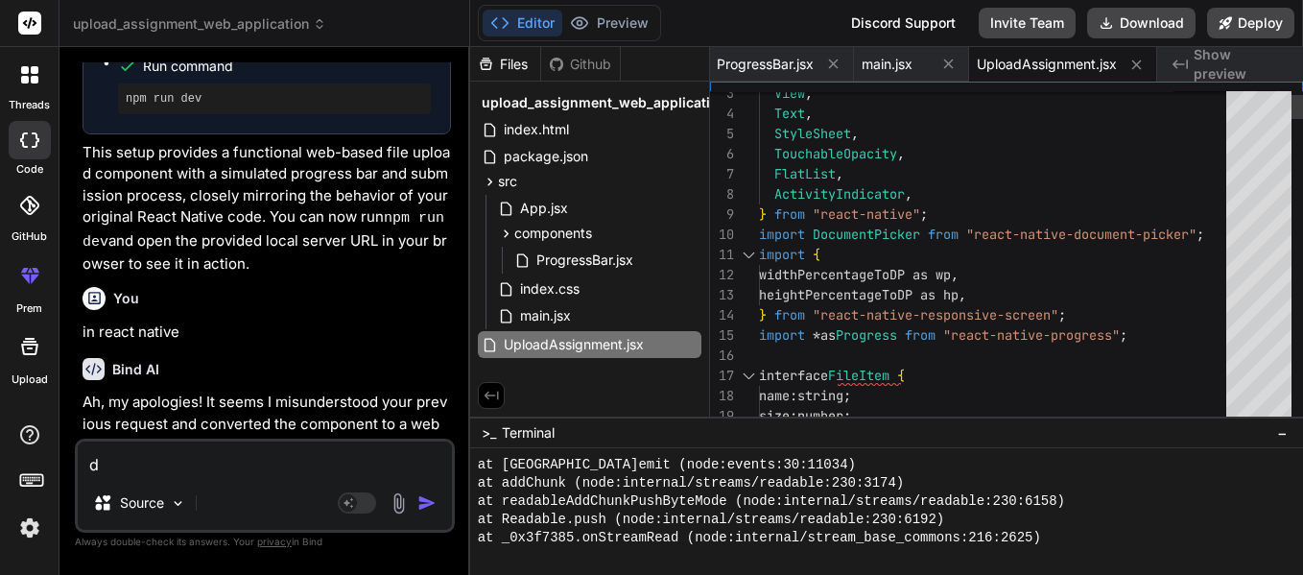
type textarea "d"
type textarea "import { widthPercentageToDP as wp, heightPercentageToDP as hp, } from "react-n…"
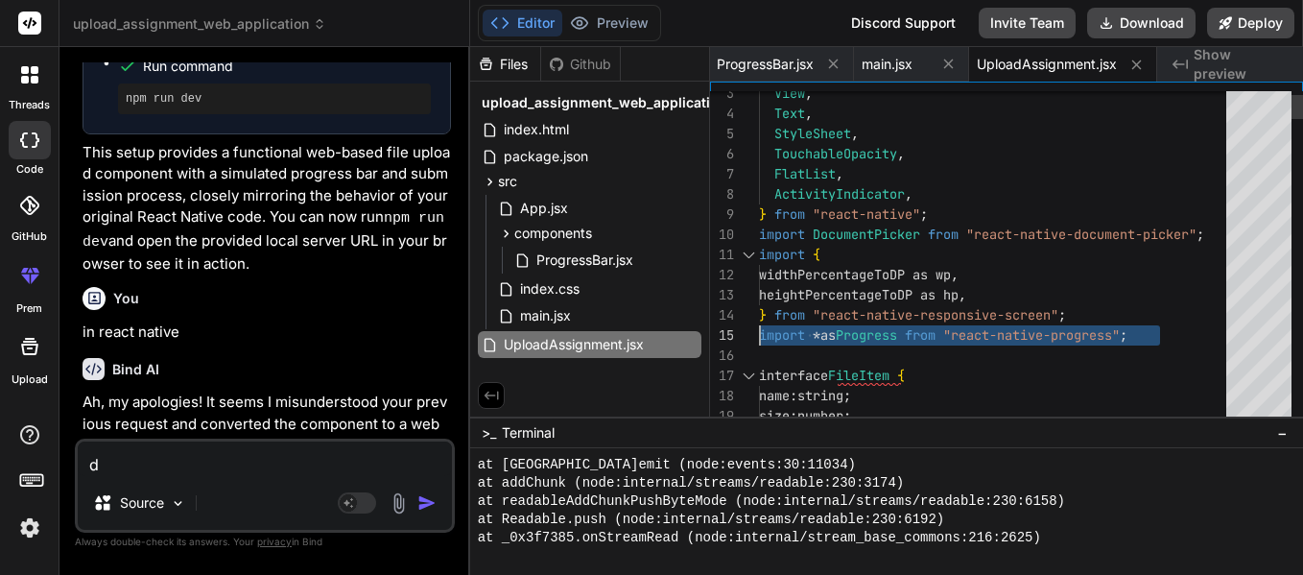
drag, startPoint x: 1169, startPoint y: 340, endPoint x: 741, endPoint y: 323, distance: 428.1
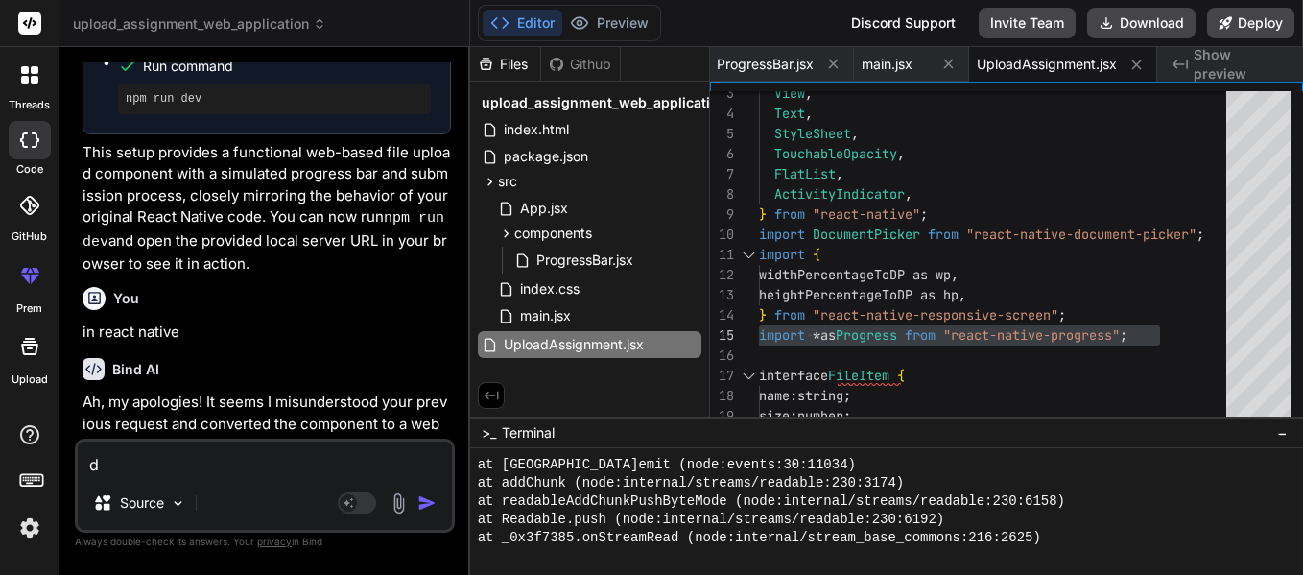
click at [389, 499] on img at bounding box center [399, 503] width 22 height 22
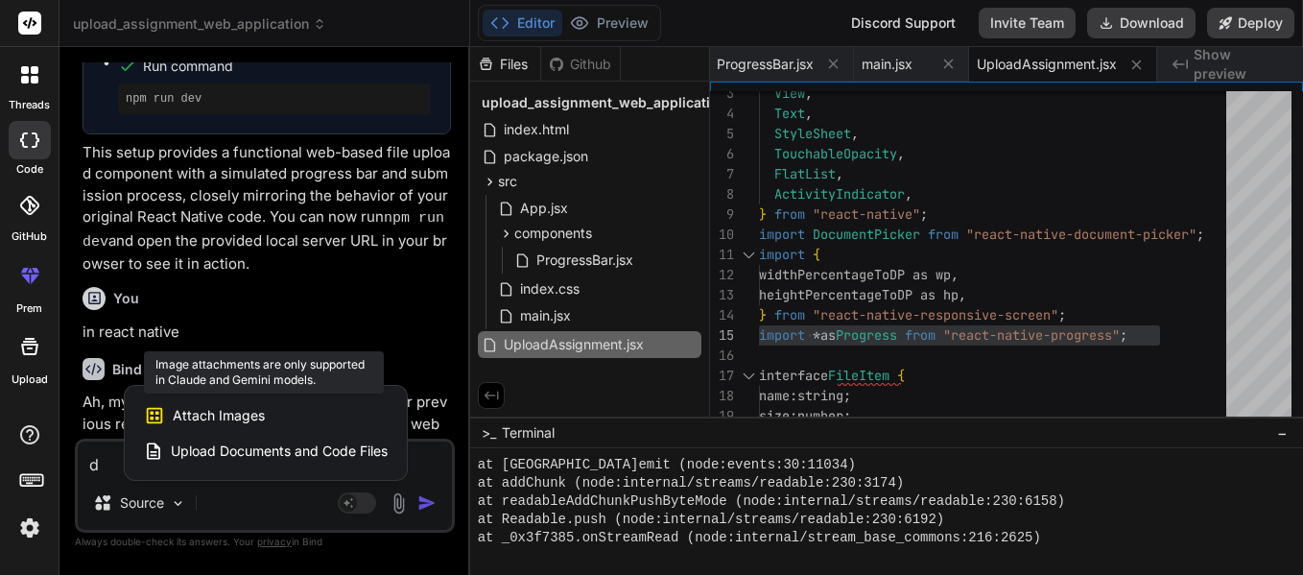
click at [312, 414] on div "Attach Images Image attachments are only supported in Claude and Gemini models." at bounding box center [266, 415] width 244 height 36
click at [196, 411] on span "Attach Images" at bounding box center [219, 415] width 92 height 19
click at [302, 398] on div "Attach Images Image attachments are only supported in Claude and Gemini models." at bounding box center [266, 415] width 244 height 36
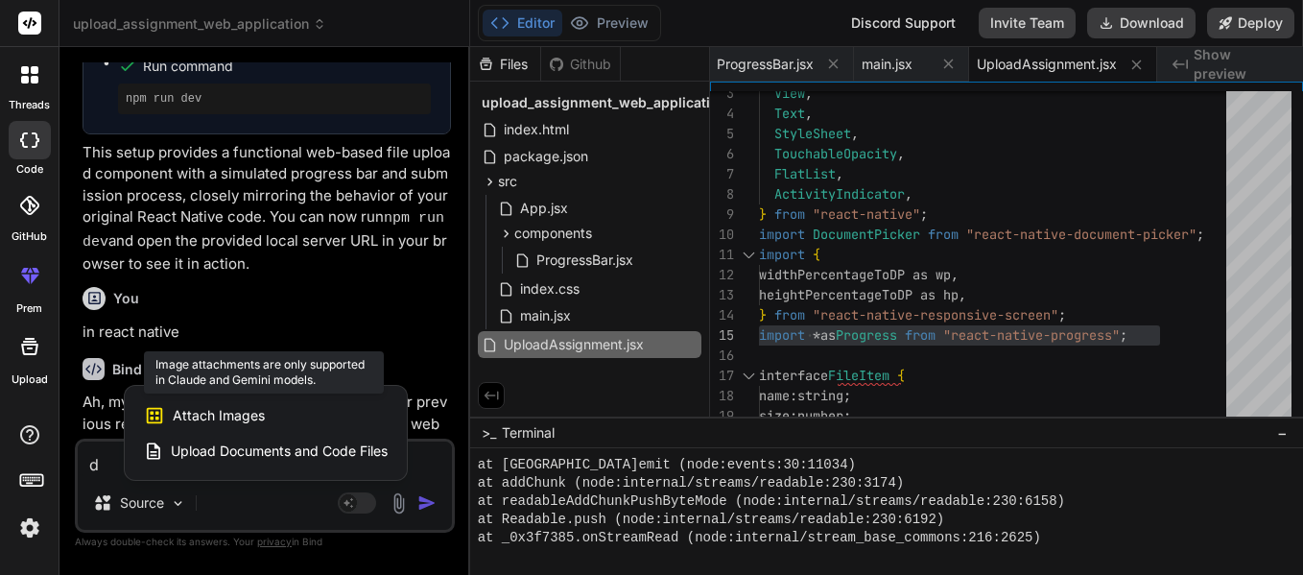
click at [180, 420] on span "Attach Images" at bounding box center [219, 415] width 92 height 19
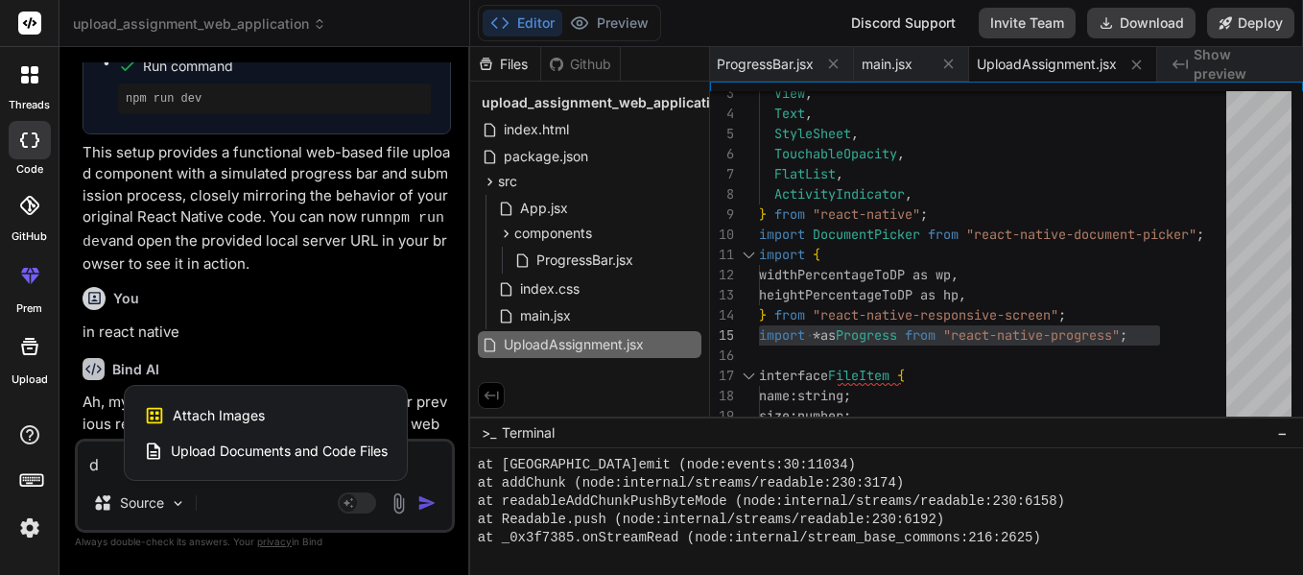
click at [201, 453] on span "Upload Documents and Code Files" at bounding box center [279, 450] width 217 height 19
type textarea "x"
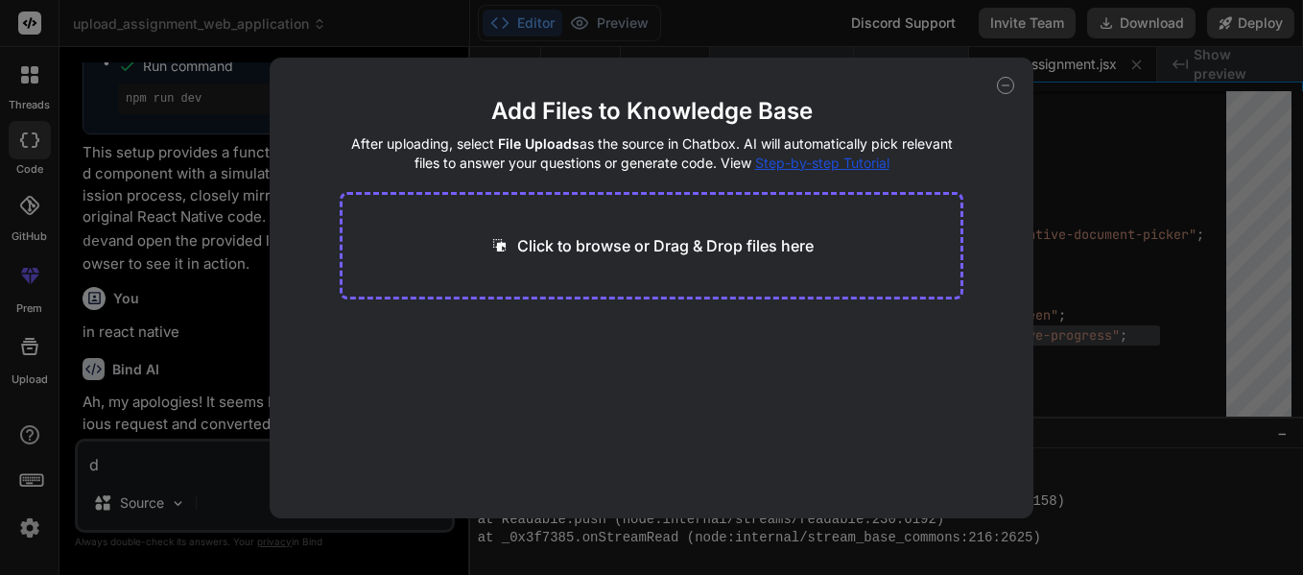
click at [702, 243] on p "Click to browse or Drag & Drop files here" at bounding box center [665, 245] width 296 height 23
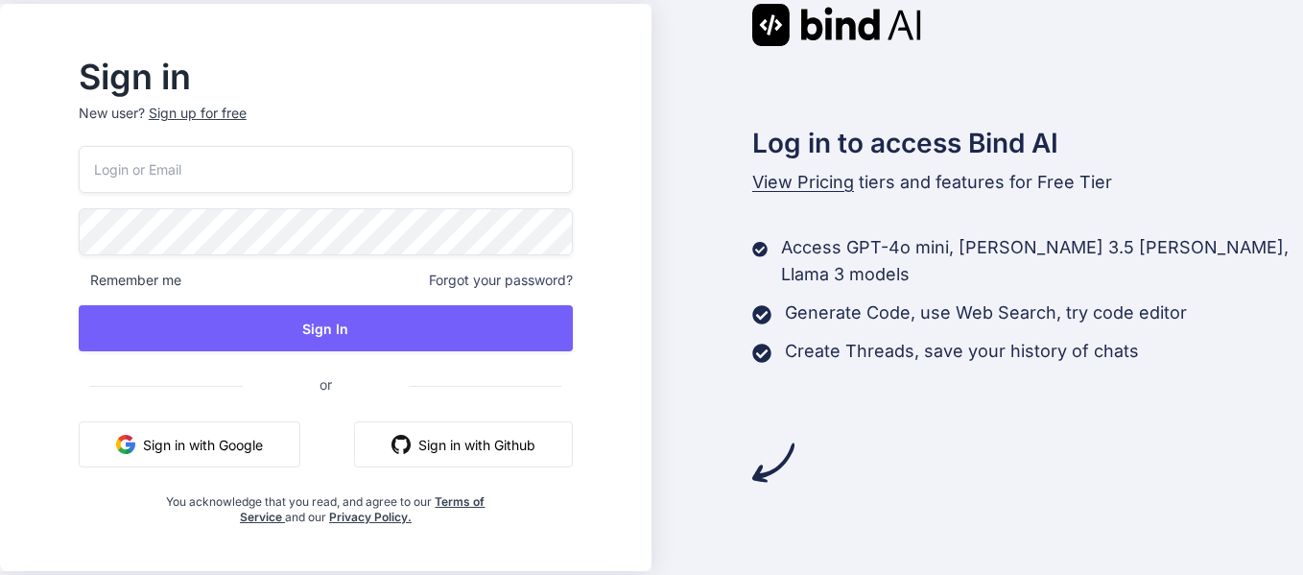
click at [411, 161] on input "email" at bounding box center [326, 169] width 494 height 47
type input "[EMAIL_ADDRESS][DOMAIN_NAME]"
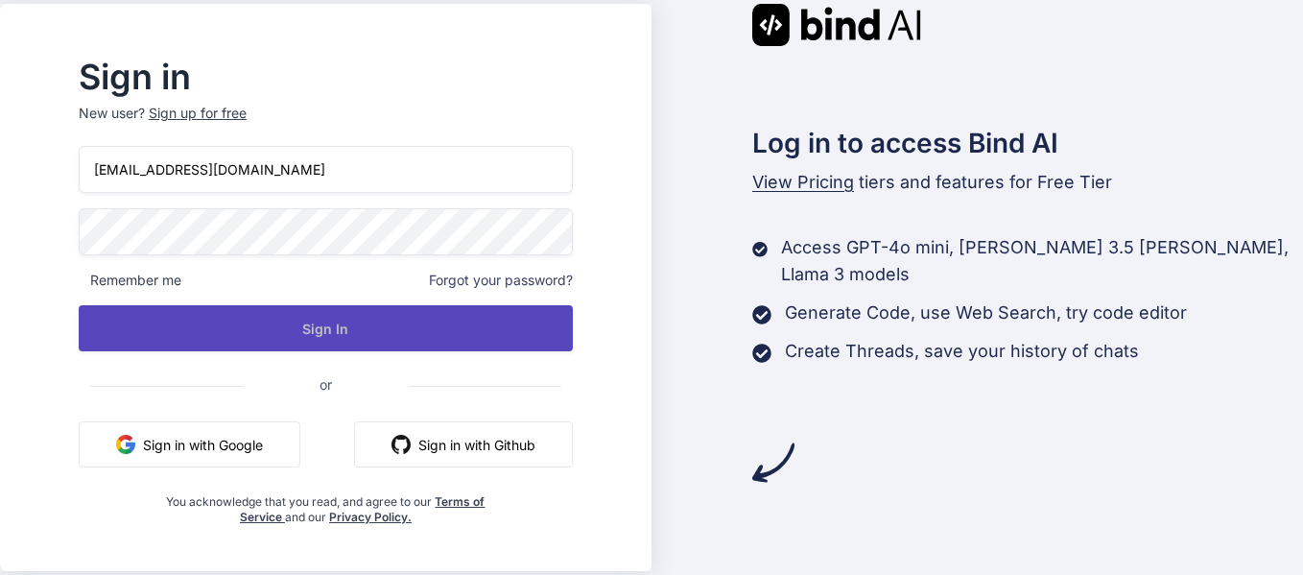
click at [353, 340] on button "Sign In" at bounding box center [326, 328] width 494 height 46
